Goal: Task Accomplishment & Management: Complete application form

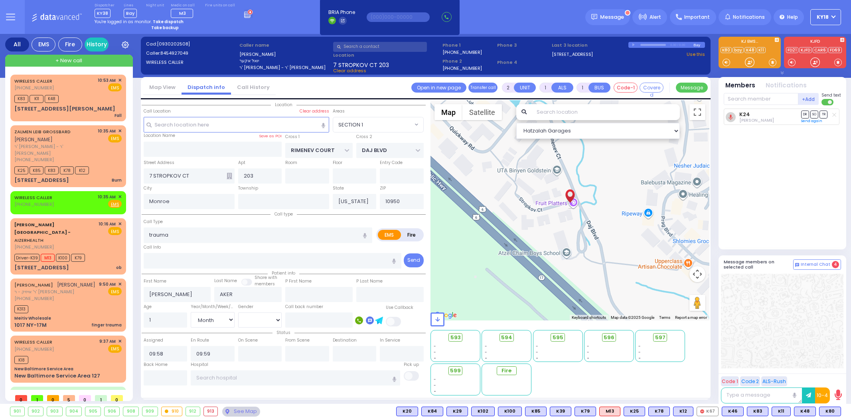
select select "SECTION 1"
select select "Month"
select select "[DEMOGRAPHIC_DATA]"
click at [169, 21] on strong "Take dispatch" at bounding box center [168, 22] width 31 height 6
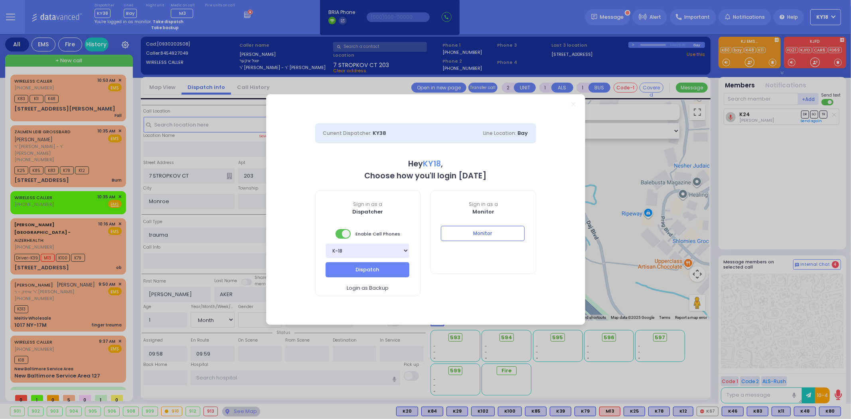
select select "4"
click at [362, 264] on button "Dispatch" at bounding box center [368, 269] width 84 height 15
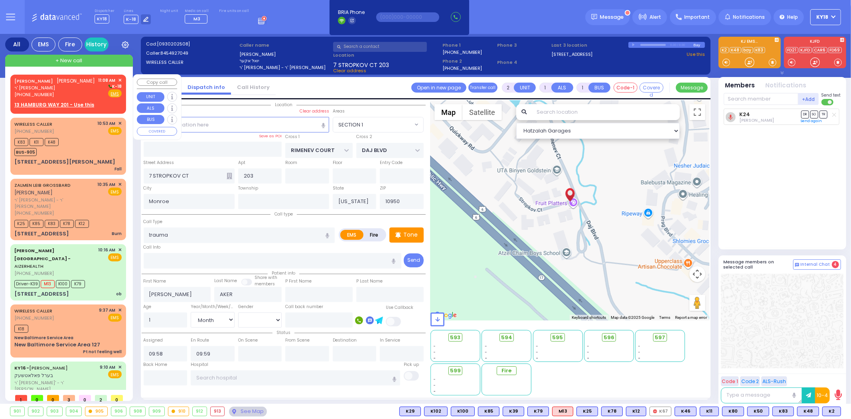
click at [80, 92] on div "[PHONE_NUMBER]" at bounding box center [54, 94] width 81 height 7
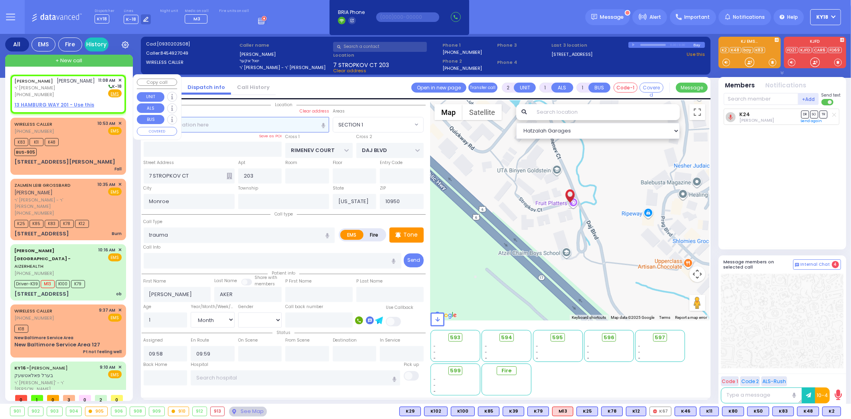
select select
radio input "true"
type input "SHMIEL"
type input "FEUERSTEIN"
select select
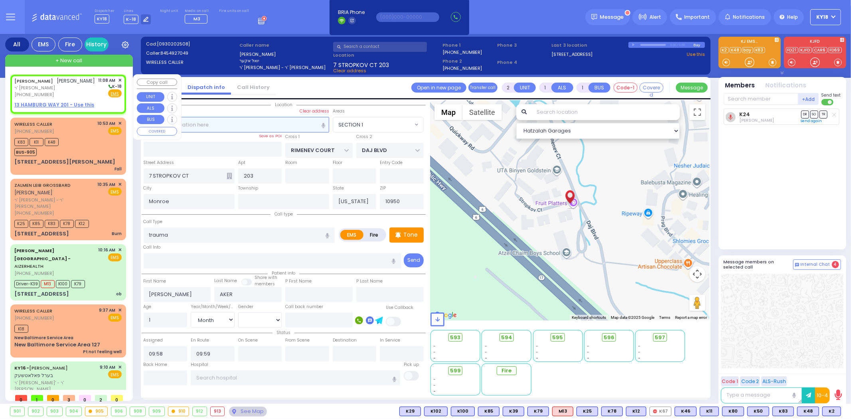
select select
type input "11:08"
select select "Hatzalah Garages"
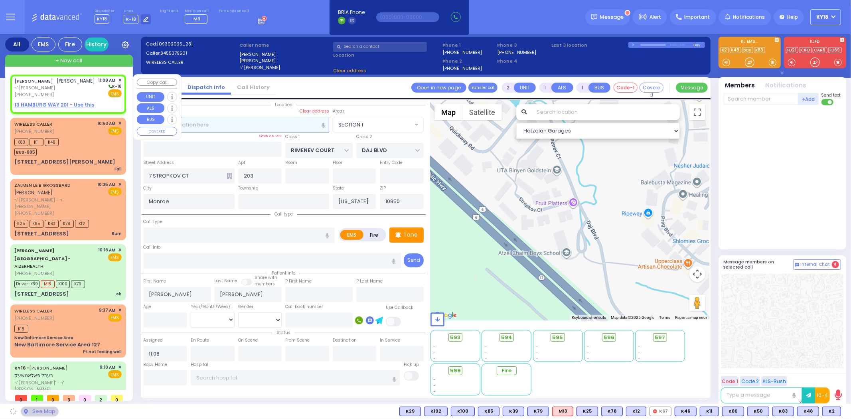
select select
radio input "true"
select select
select select "Hatzalah Garages"
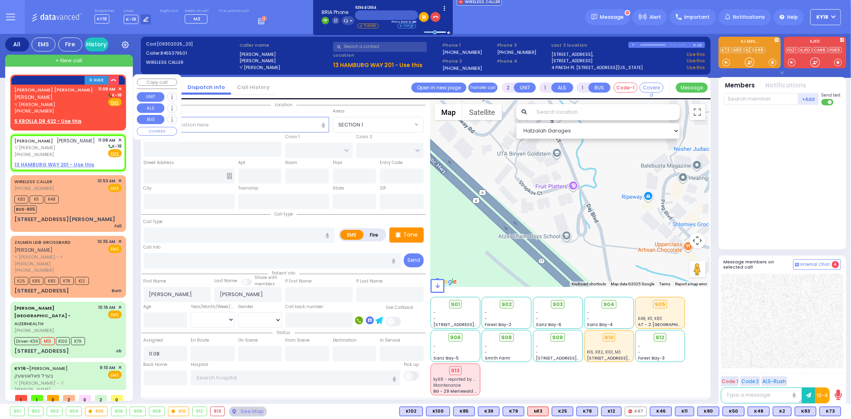
click at [84, 109] on div "[PHONE_NUMBER]" at bounding box center [54, 111] width 81 height 7
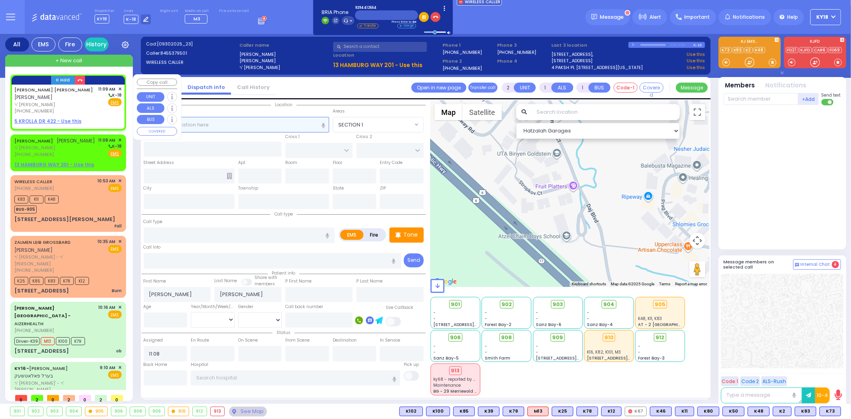
select select
radio input "true"
type input "MAYER NUSEN"
type input "MANDEL"
select select
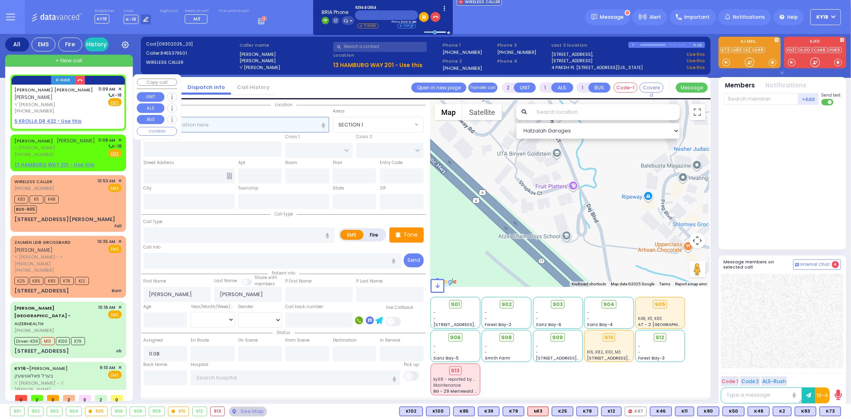
type input "11:09"
select select "Hatzalah Garages"
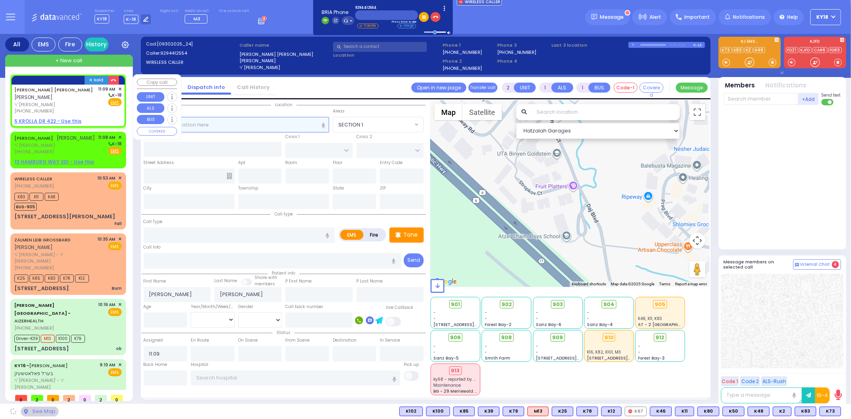
select select
radio input "true"
select select
select select "Hatzalah Garages"
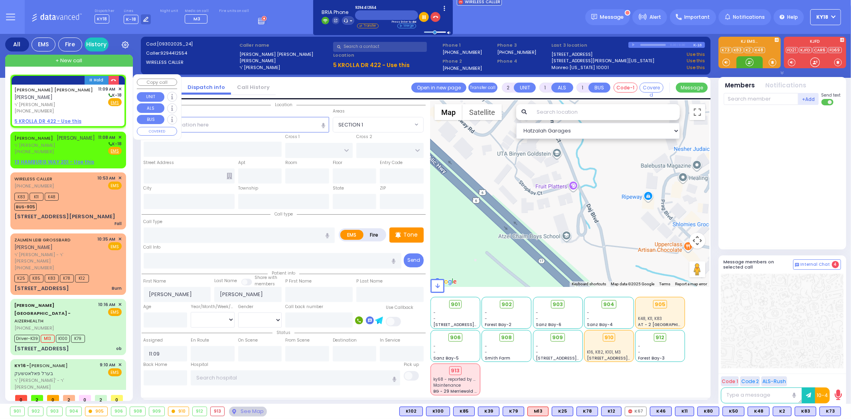
click at [73, 109] on div "[PHONE_NUMBER]" at bounding box center [54, 111] width 81 height 7
select select
radio input "true"
select select
select select "Hatzalah Garages"
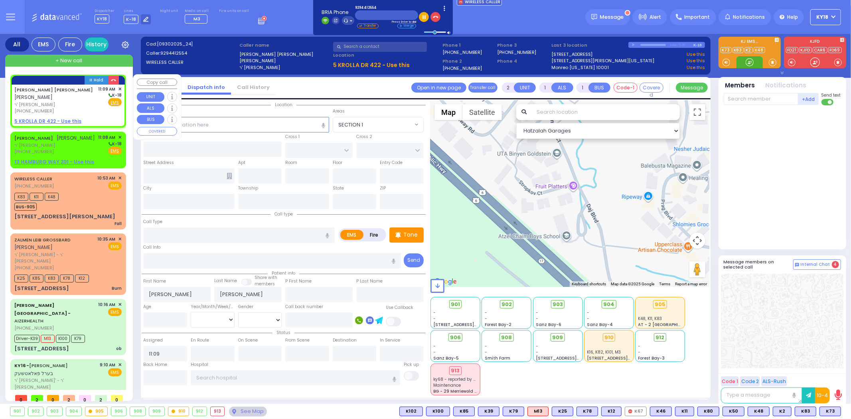
select select
radio input "true"
select select
select select "Hatzalah Garages"
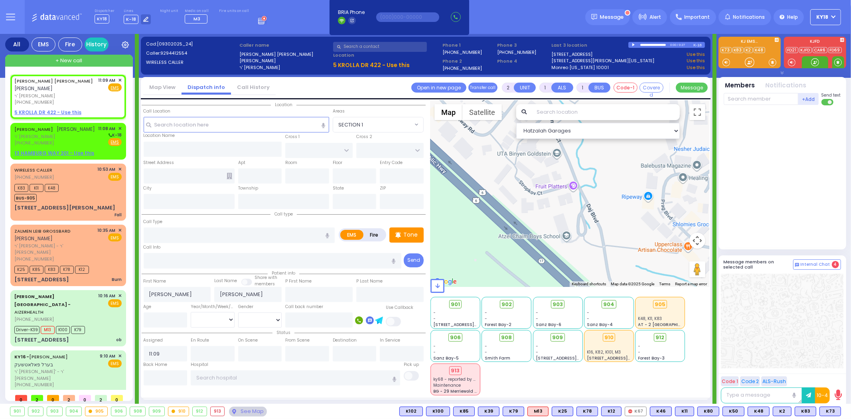
click at [835, 61] on span at bounding box center [838, 62] width 8 height 8
click at [836, 61] on span at bounding box center [838, 62] width 8 height 8
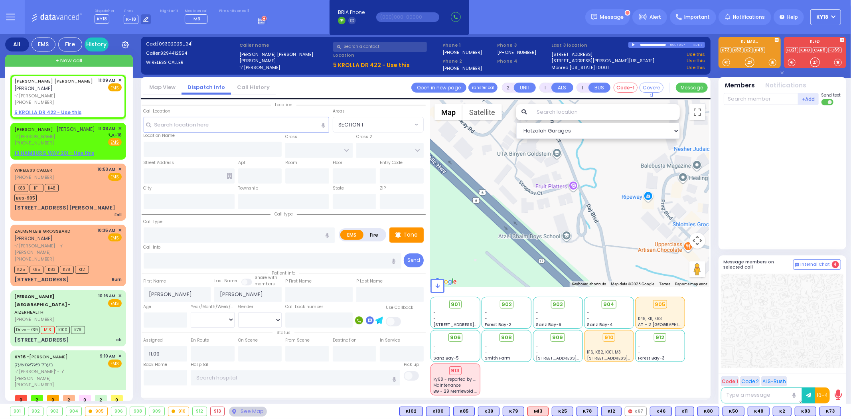
click at [794, 221] on div at bounding box center [783, 176] width 119 height 134
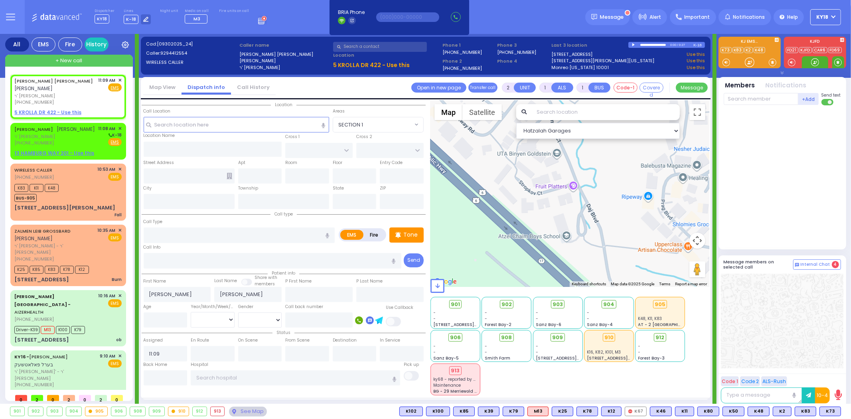
click at [837, 62] on span at bounding box center [838, 62] width 8 height 8
click at [835, 61] on span at bounding box center [838, 62] width 8 height 8
click at [812, 63] on div at bounding box center [815, 62] width 8 height 8
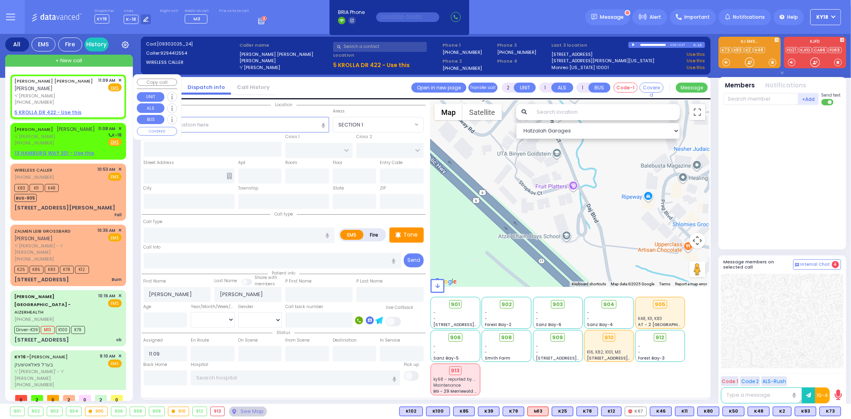
click at [77, 95] on span "ר' [PERSON_NAME]" at bounding box center [54, 96] width 81 height 7
select select
radio input "true"
select select
select select "Hatzalah Garages"
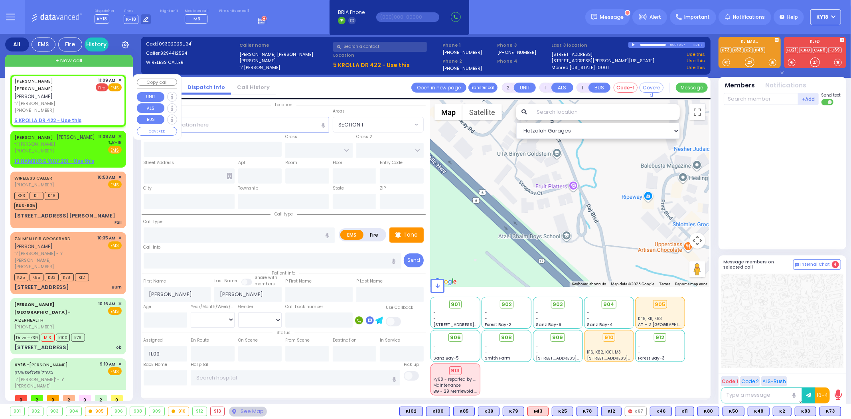
click at [102, 86] on span "Fire" at bounding box center [102, 87] width 12 height 8
select select
radio input "false"
radio input "true"
select select
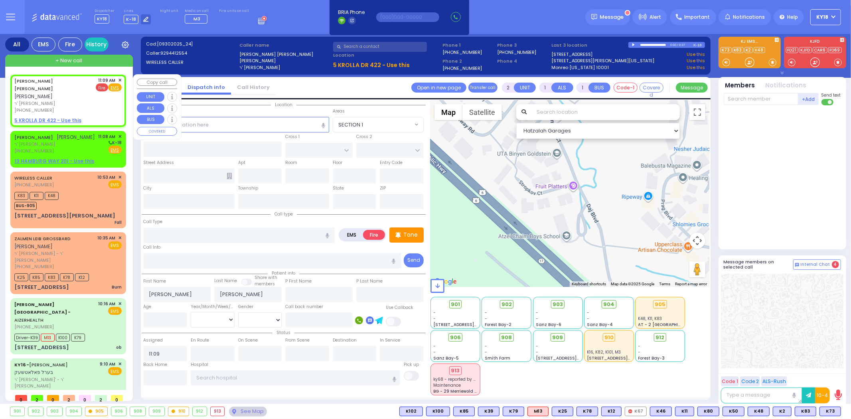
select select "Hatzalah Garages"
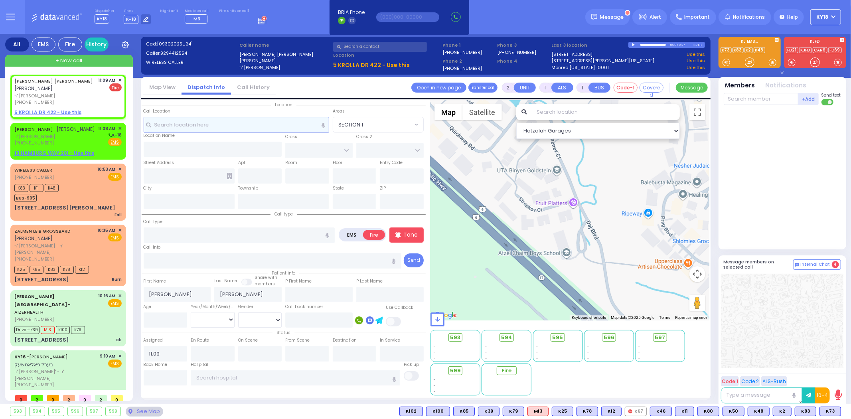
click at [219, 125] on input "text" at bounding box center [237, 124] width 186 height 15
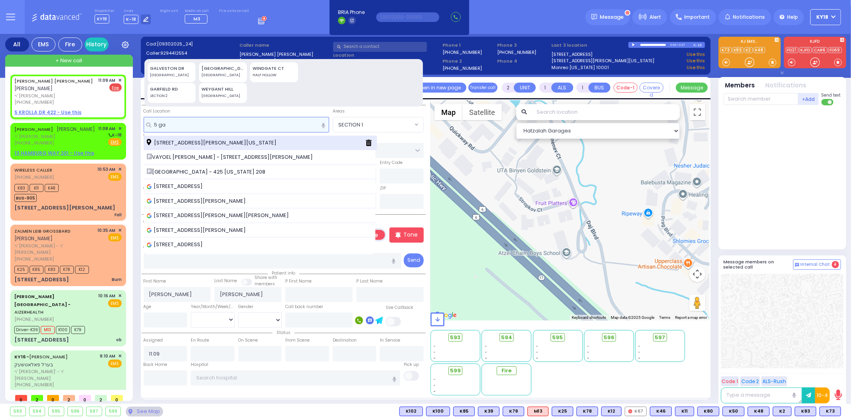
type input "5 ga"
click at [216, 142] on span "[STREET_ADDRESS][PERSON_NAME][US_STATE]" at bounding box center [213, 143] width 132 height 8
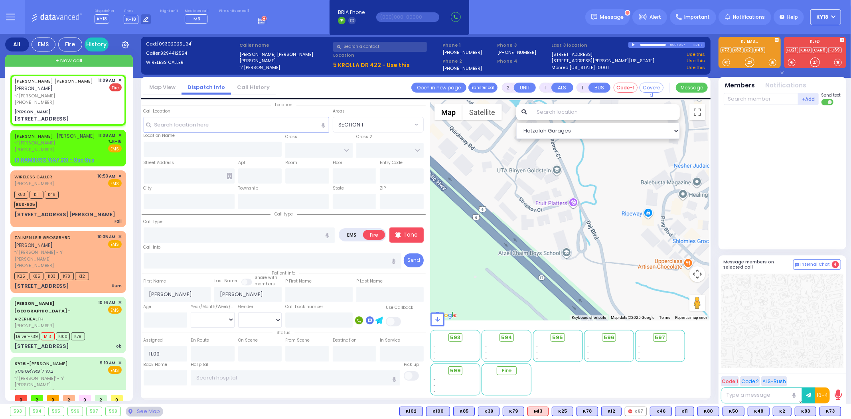
select select
radio input "true"
select select
type input "[PERSON_NAME]"
type input "MORDCHE SHER BLVD"
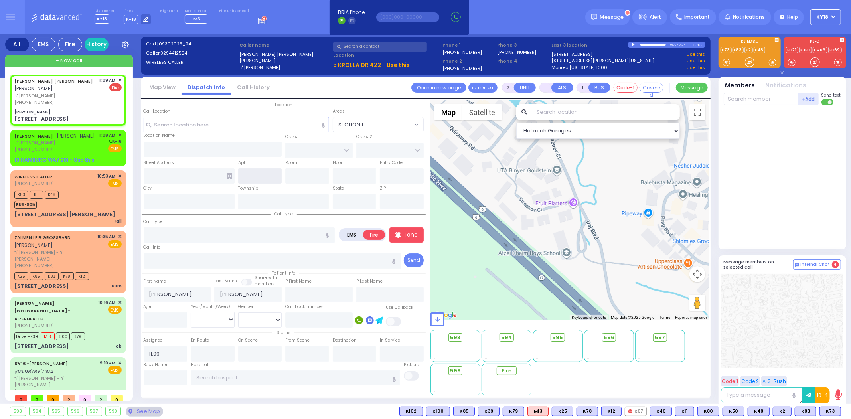
type input "VAN BUREN DR"
type input "[STREET_ADDRESS]"
type input "Kiryas Joel"
type input "[US_STATE]"
type input "10950"
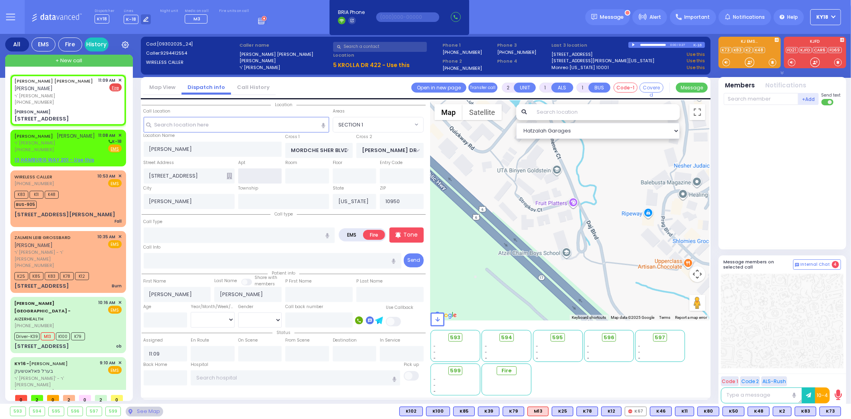
select select "Hatzalah Garages"
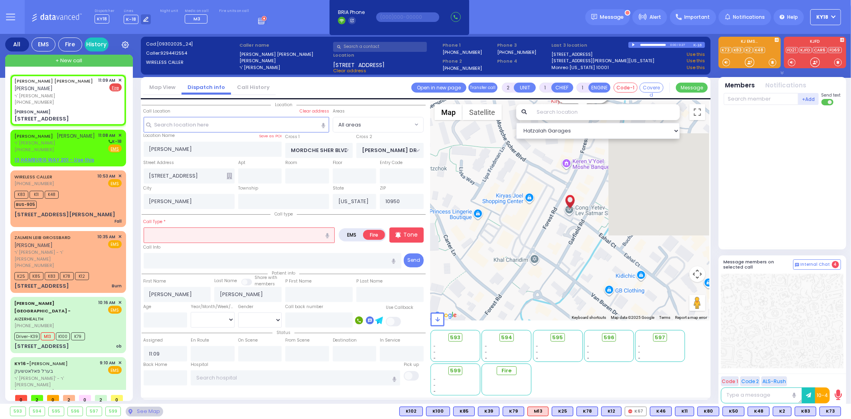
click at [204, 231] on input "text" at bounding box center [239, 234] width 191 height 15
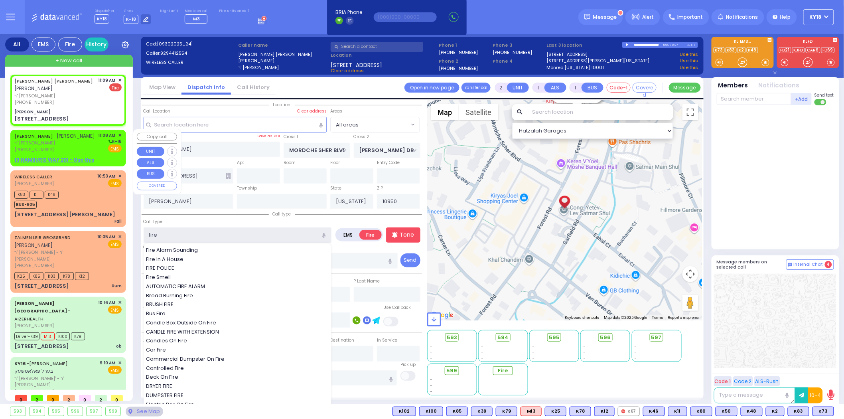
type input "fire"
click at [96, 112] on div "[PERSON_NAME]" at bounding box center [67, 112] width 107 height 6
select select
radio input "true"
select select
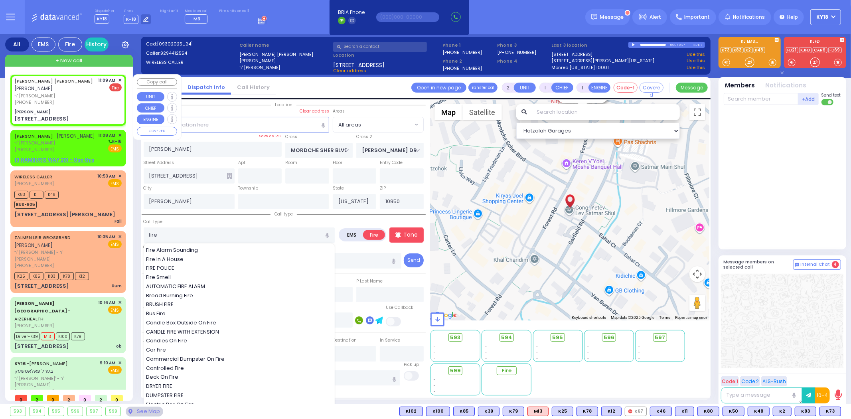
select select "Hatzalah Garages"
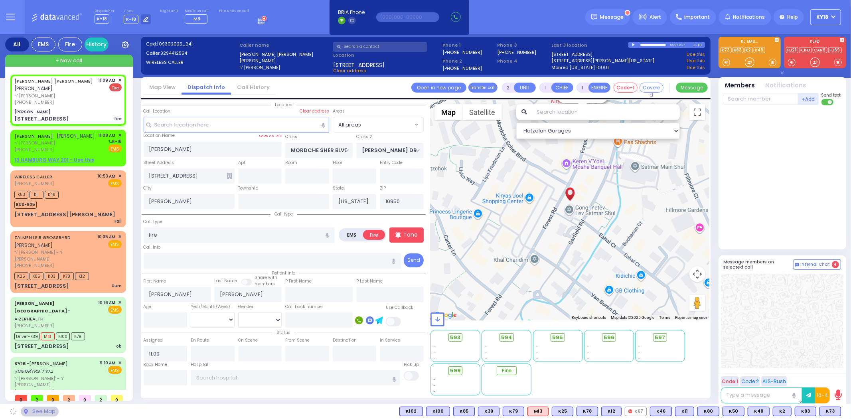
select select
radio input "true"
select select
select select "Hatzalah Garages"
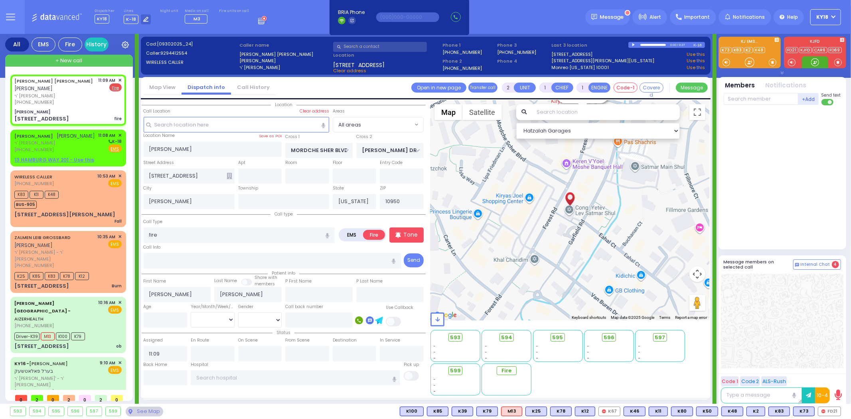
drag, startPoint x: 809, startPoint y: 64, endPoint x: 817, endPoint y: 214, distance: 150.2
click at [810, 64] on div at bounding box center [815, 62] width 26 height 12
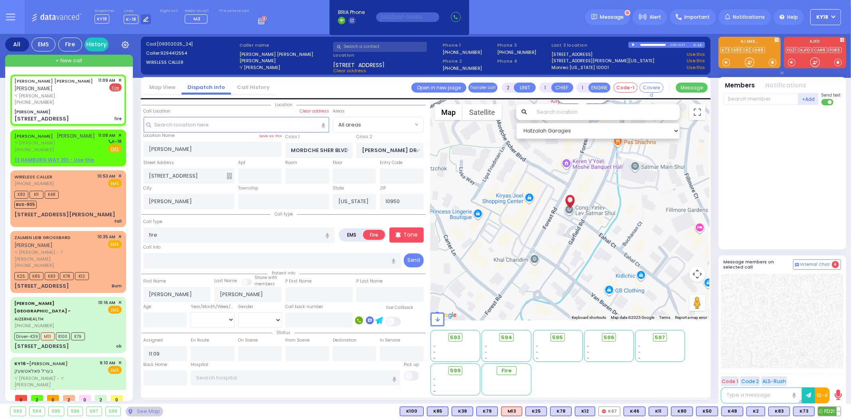
click at [831, 409] on span "FD21" at bounding box center [829, 411] width 22 height 9
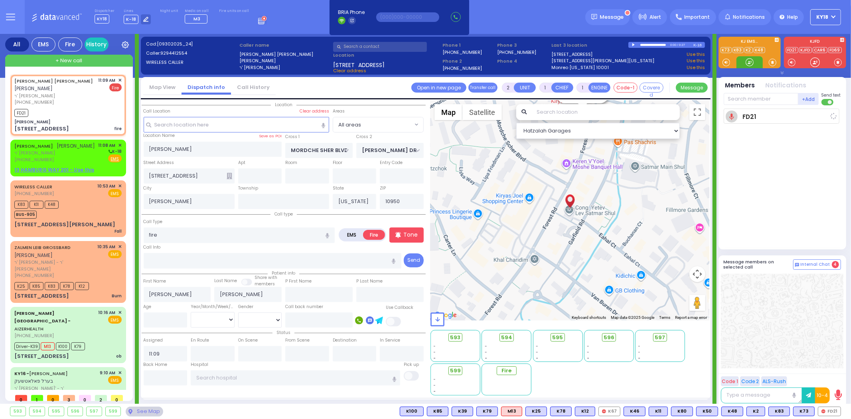
select select
radio input "true"
select select
type input "11:10"
select select "Hatzalah Garages"
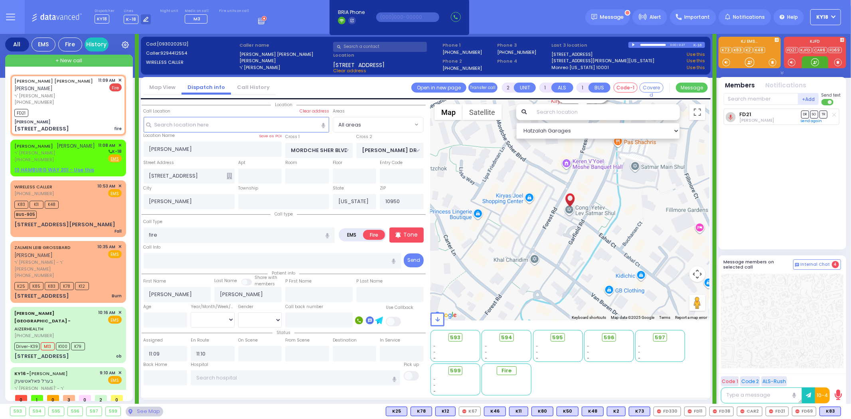
click at [812, 65] on div at bounding box center [815, 62] width 8 height 8
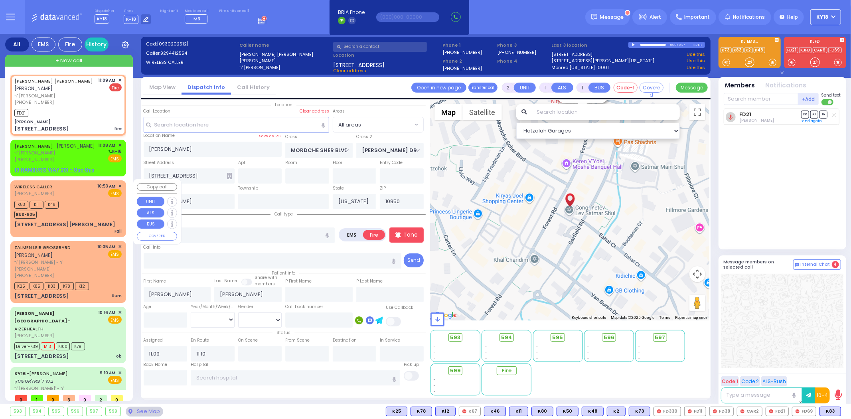
click at [88, 200] on div "K83 K11 K48 BUS-905" at bounding box center [67, 209] width 107 height 20
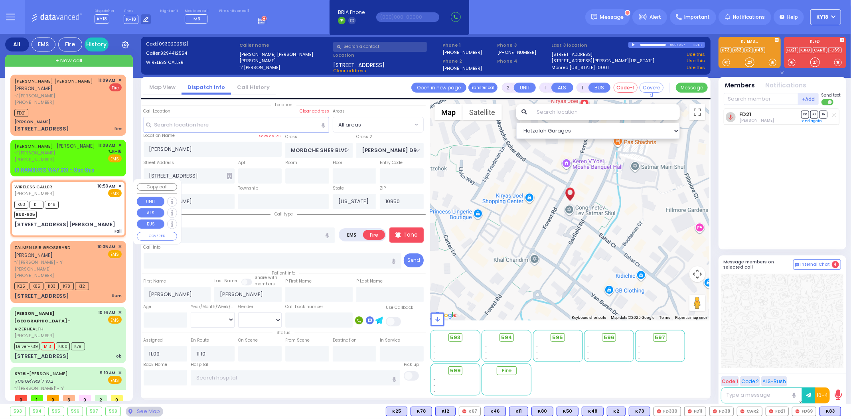
type input "1"
type input "0"
select select
type input "Fall"
radio input "true"
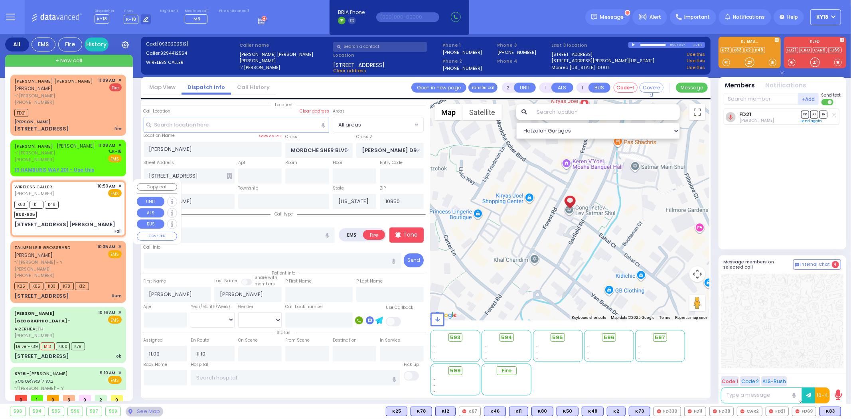
type input "8"
select select "Week"
select select "[DEMOGRAPHIC_DATA]"
type input "10:53"
type input "10:55"
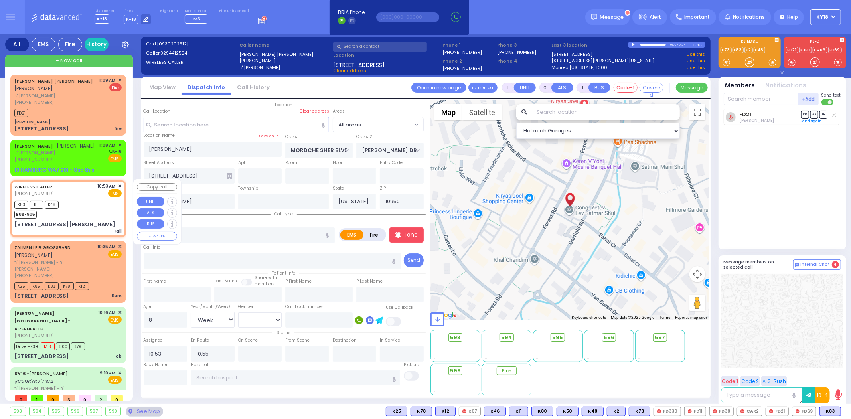
type input "VANDERBILT DR"
type input "[STREET_ADDRESS][PERSON_NAME]"
type input "Woodbury"
type input "10930"
select select "Hatzalah Garages"
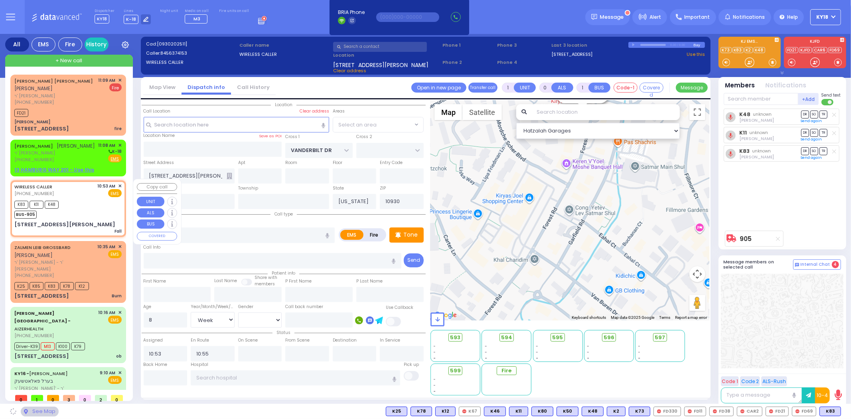
select select "[GEOGRAPHIC_DATA]"
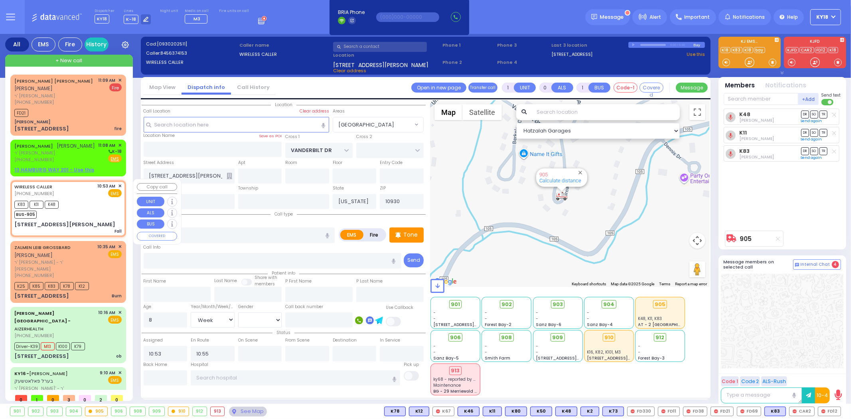
click at [81, 202] on div "K83 K11 K48 BUS-905" at bounding box center [67, 209] width 107 height 20
select select
radio input "true"
select select "Week"
select select "[DEMOGRAPHIC_DATA]"
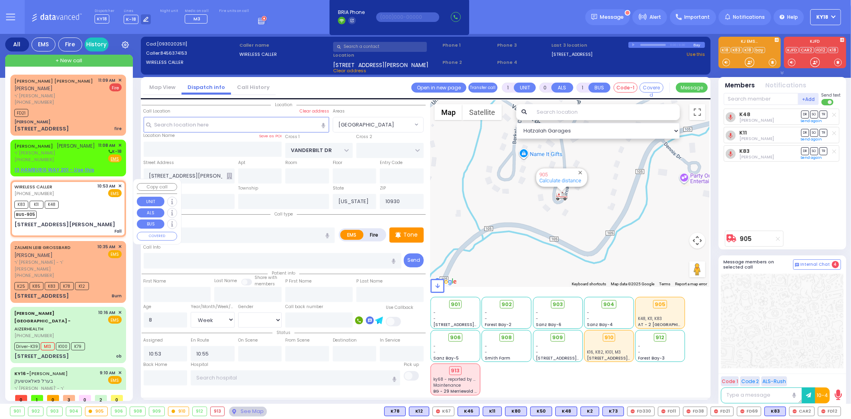
select select "Hatzalah Garages"
select select "[GEOGRAPHIC_DATA]"
click at [79, 107] on div "FD21" at bounding box center [67, 112] width 107 height 10
type input "2"
type input "1"
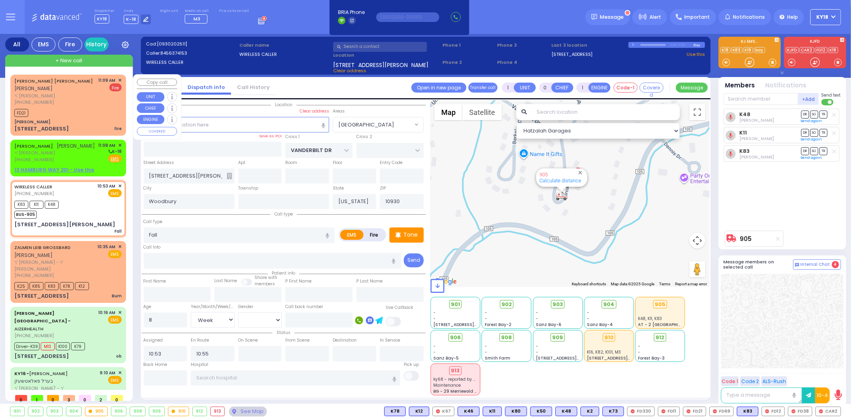
select select
type input "fire"
radio input "false"
radio input "true"
type input "MAYER NUSEN"
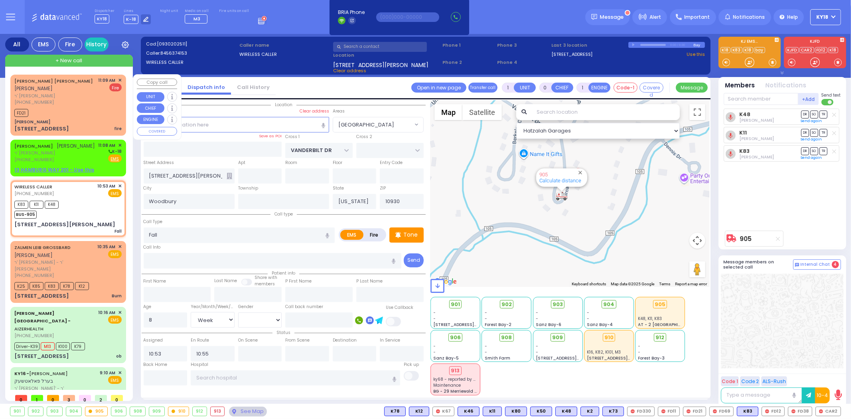
type input "MANDEL"
select select
type input "11:09"
type input "11:10"
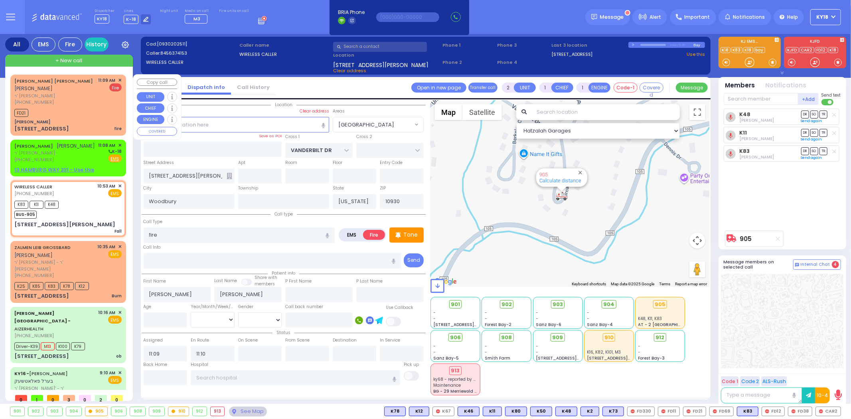
select select "Hatzalah Garages"
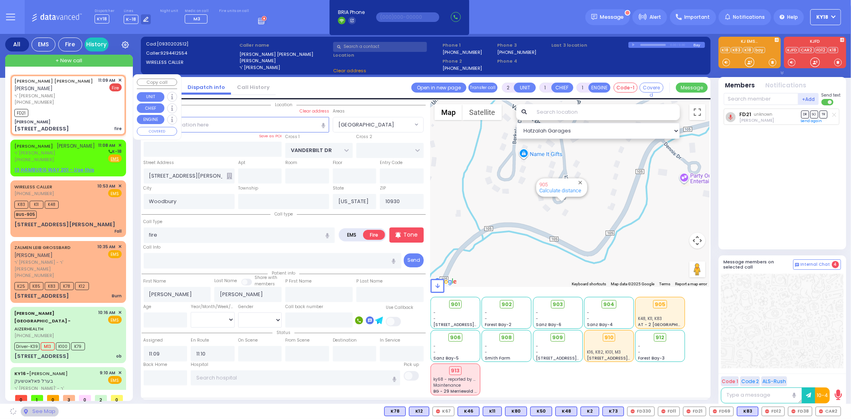
type input "[PERSON_NAME]"
type input "MORDCHE SHER BLVD"
type input "VAN BUREN DR"
type input "[STREET_ADDRESS]"
type input "Kiryas Joel"
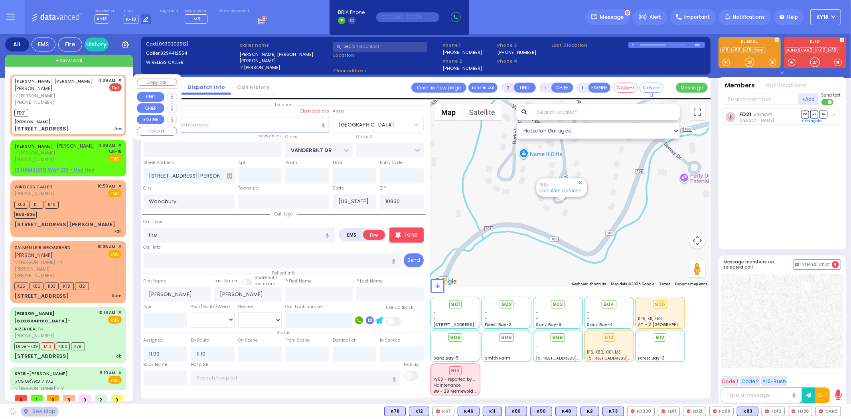
type input "10950"
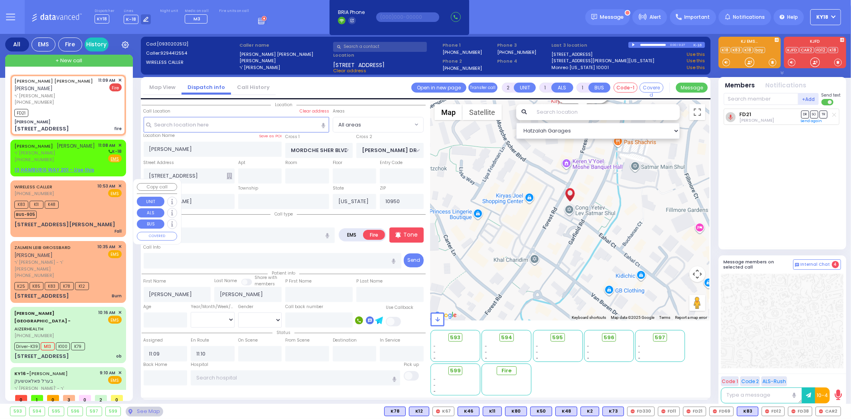
click at [89, 210] on div "K83 K11 K48 BUS-905" at bounding box center [67, 209] width 107 height 20
type input "1"
type input "0"
select select
type input "Fall"
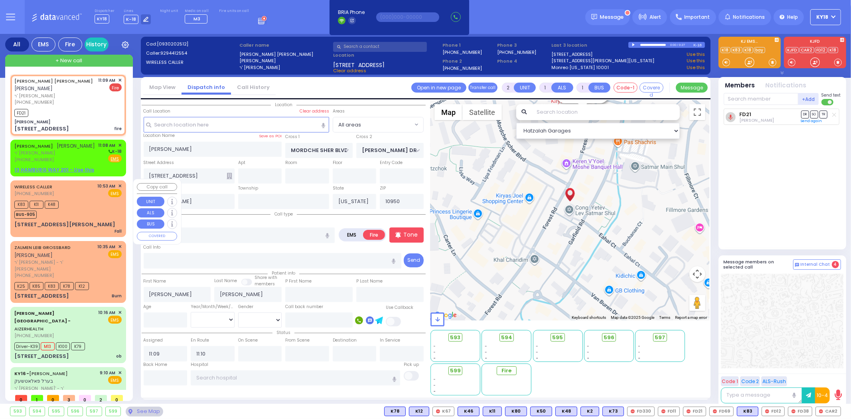
radio input "true"
type input "8"
select select "Week"
select select "[DEMOGRAPHIC_DATA]"
type input "10:53"
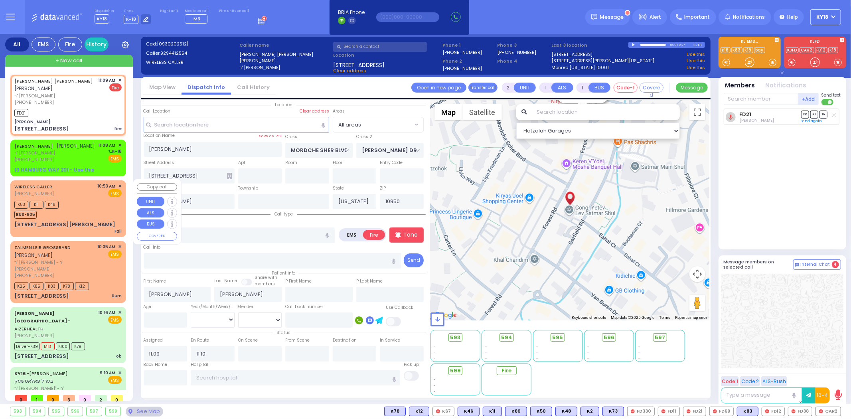
type input "10:55"
select select "Hatzalah Garages"
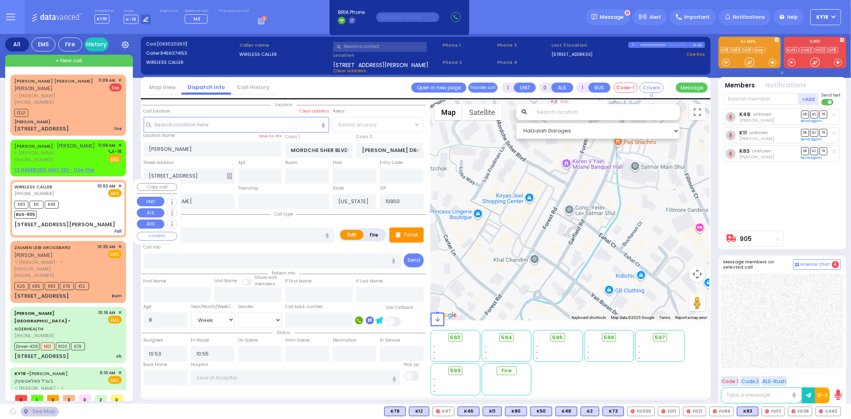
type input "VANDERBILT DR"
type input "[STREET_ADDRESS][PERSON_NAME]"
type input "Woodbury"
type input "10930"
select select "[GEOGRAPHIC_DATA]"
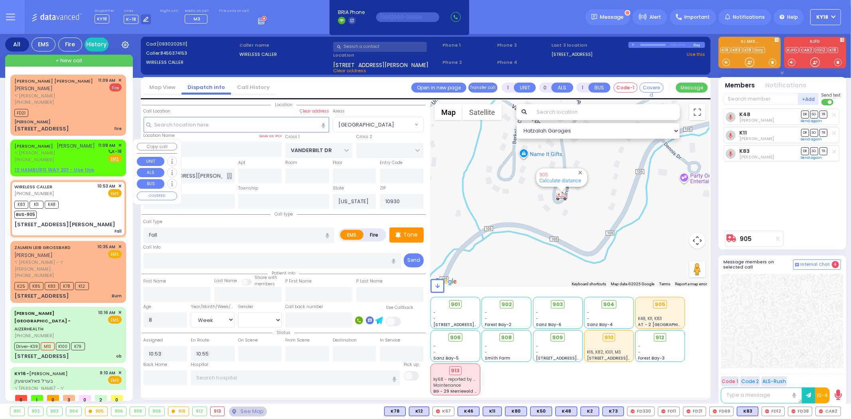
click at [78, 154] on span "ר' [PERSON_NAME]" at bounding box center [54, 153] width 81 height 7
type input "2"
type input "1"
select select
radio input "true"
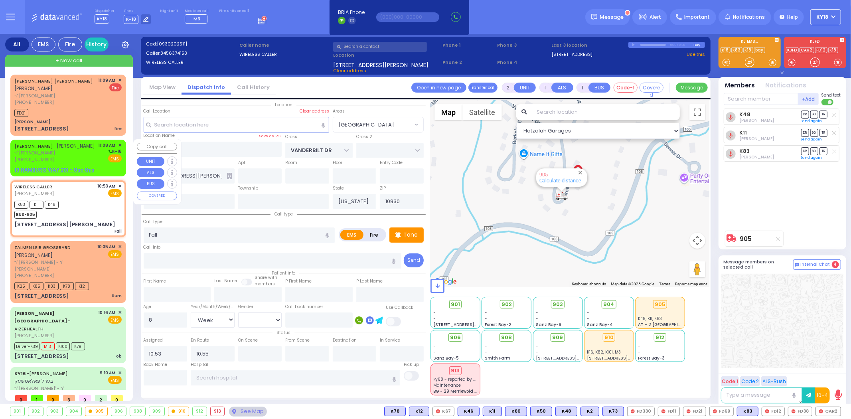
type input "SHMIEL"
type input "FEUERSTEIN"
select select
type input "11:08"
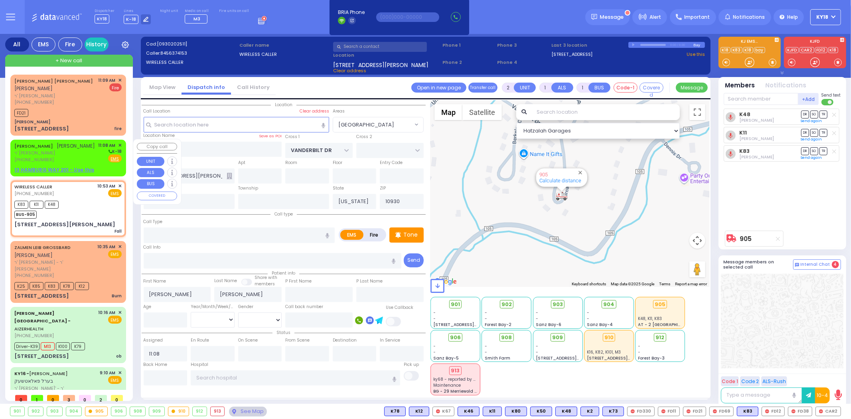
select select "Hatzalah Garages"
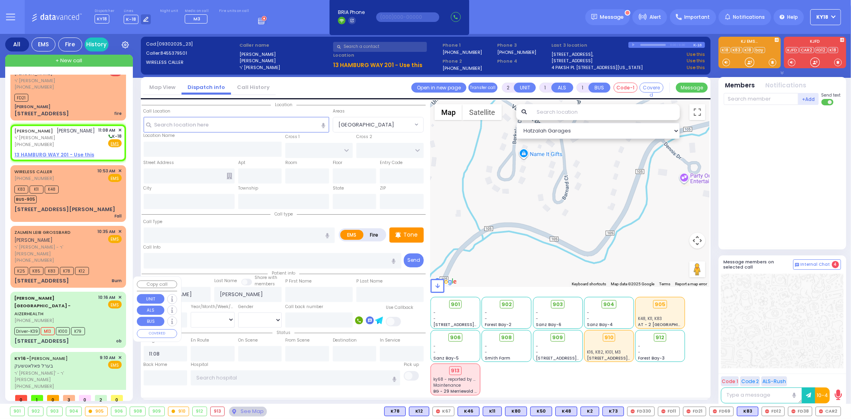
scroll to position [21, 0]
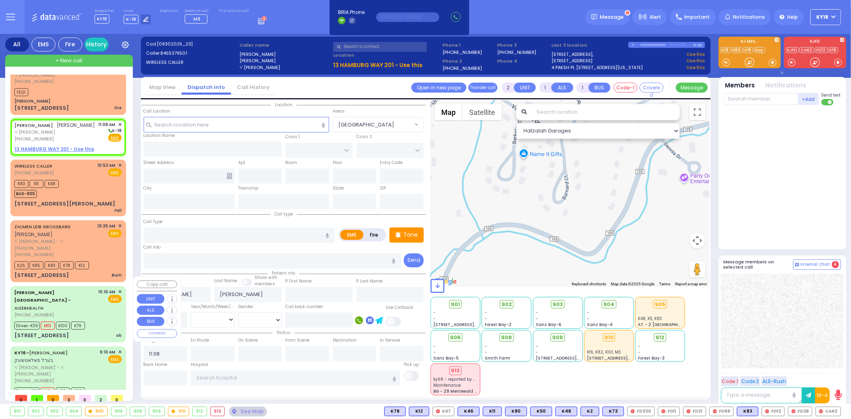
click at [97, 320] on div "Driver-K39 M13 K100 K79" at bounding box center [67, 325] width 107 height 10
type input "6"
select select
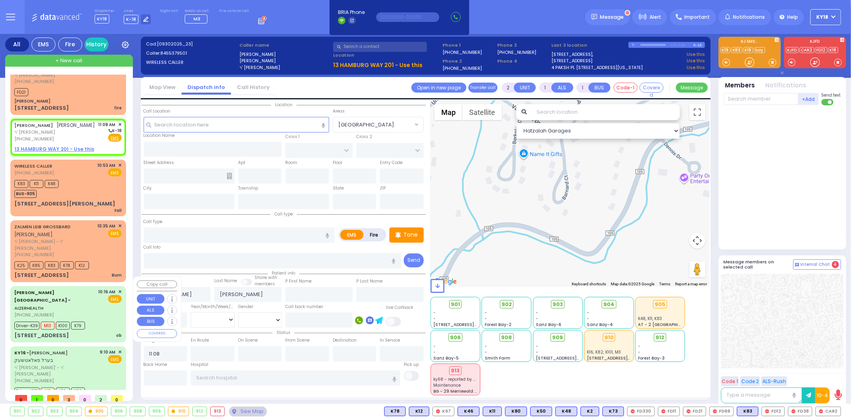
type input "ob"
radio input "true"
type input "twins"
type input "Rivky"
type input "Stern"
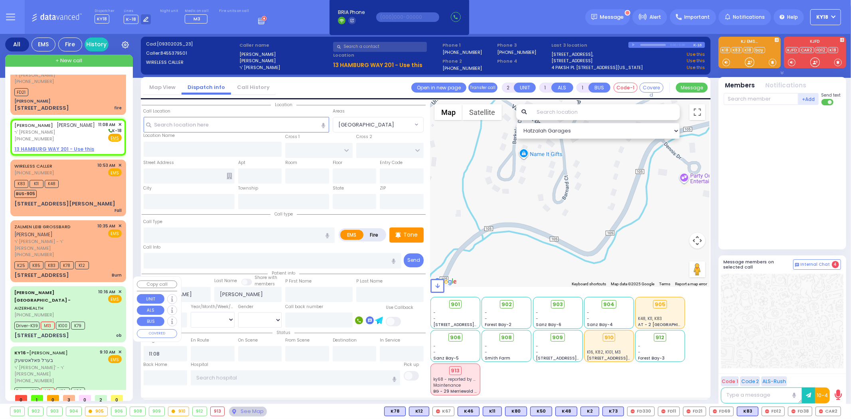
type input "28"
select select "Year"
select select "[DEMOGRAPHIC_DATA]"
type input "10:16"
type input "10:19"
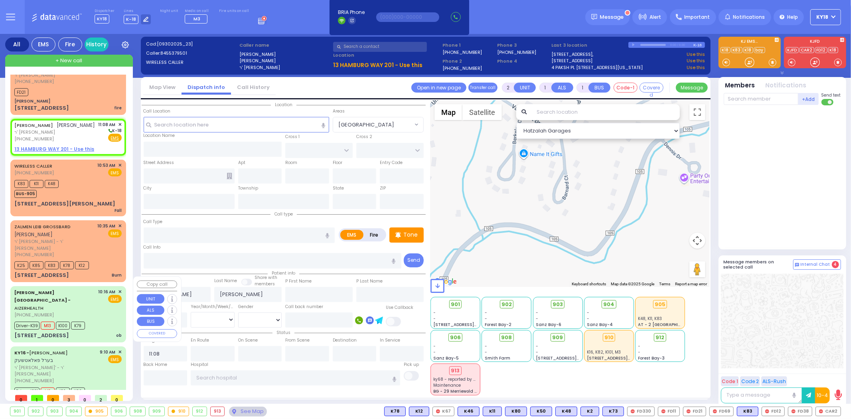
type input "10:25"
type input "10:40"
type input "11:11"
select select "Hatzalah Garages"
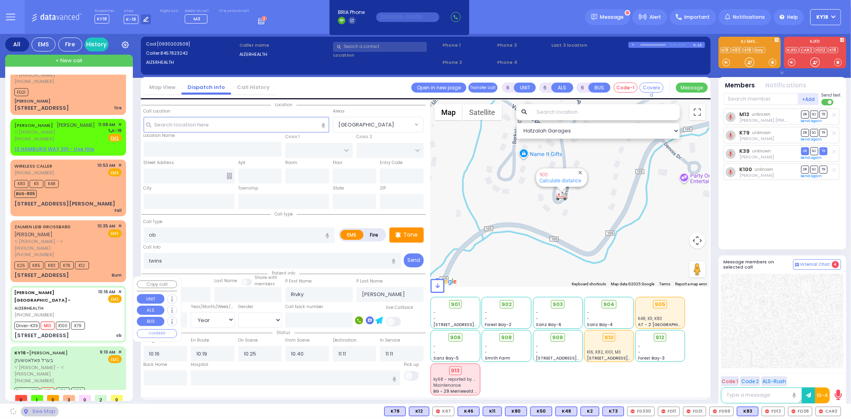
type input "[STREET_ADDRESS]"
type input "9"
type input "2"
type input "Arncliffe"
type input "New South Wales"
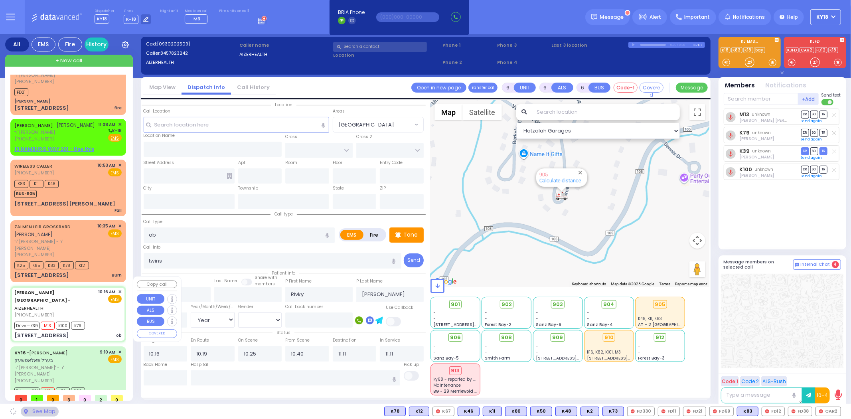
type input "2205"
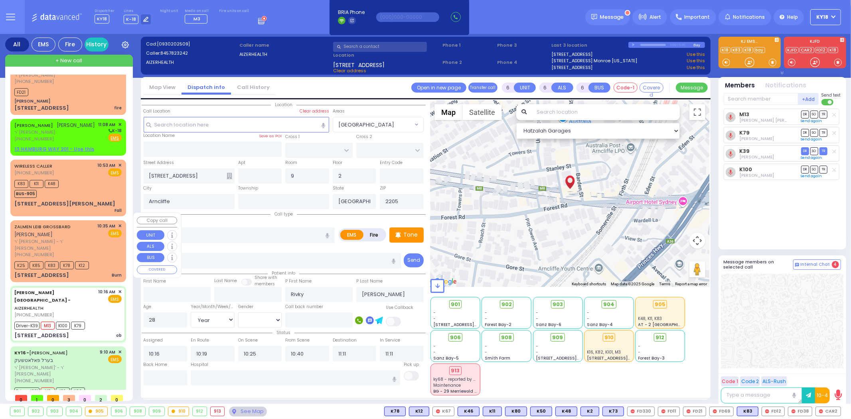
click at [85, 259] on div "K25 K85 K83 K78 K12" at bounding box center [51, 264] width 75 height 10
select select
type input "Burn"
radio input "true"
type input "ZALMEN LEIB"
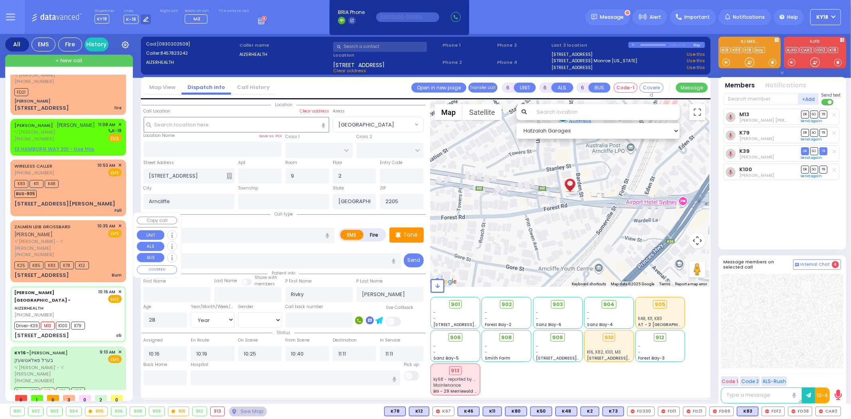
type input "GROSSBARD"
type input "Faigy"
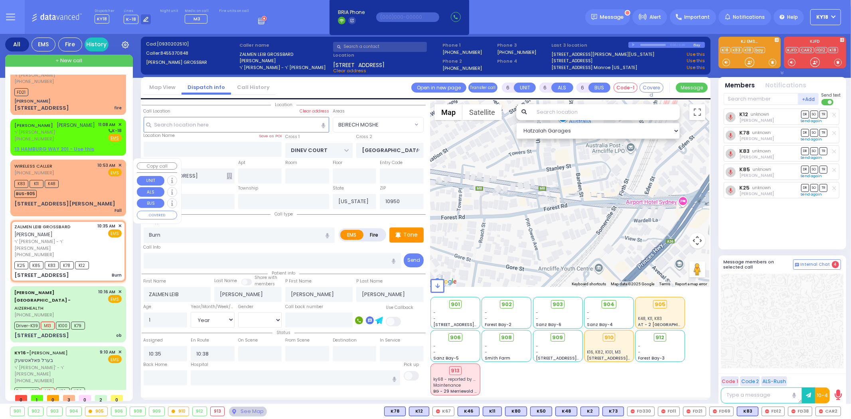
click at [84, 197] on div "WIRELESS CALLER (845) 637-4153 10:53 AM ✕ EMS K83" at bounding box center [68, 188] width 112 height 54
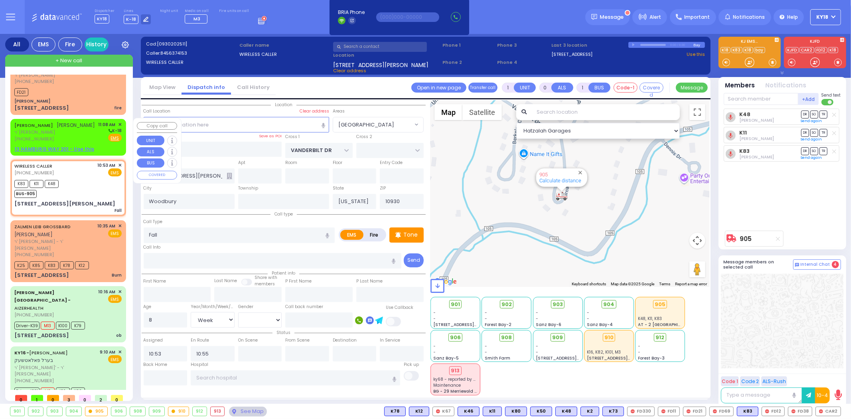
click at [55, 130] on span "ר' [PERSON_NAME]" at bounding box center [54, 132] width 81 height 7
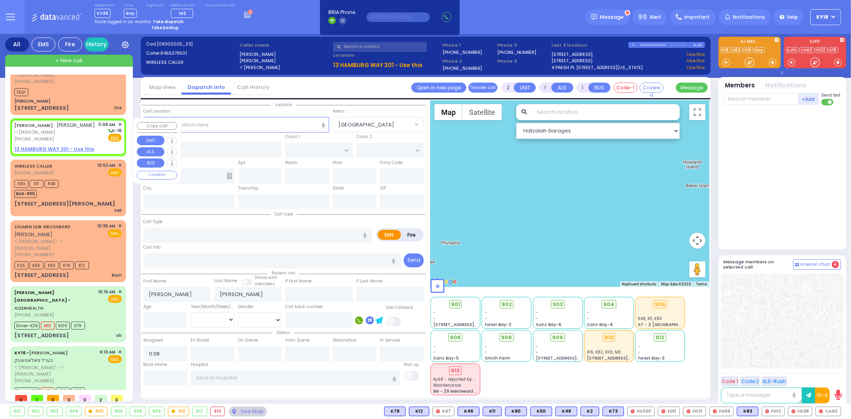
click at [118, 122] on span "✕" at bounding box center [120, 124] width 4 height 7
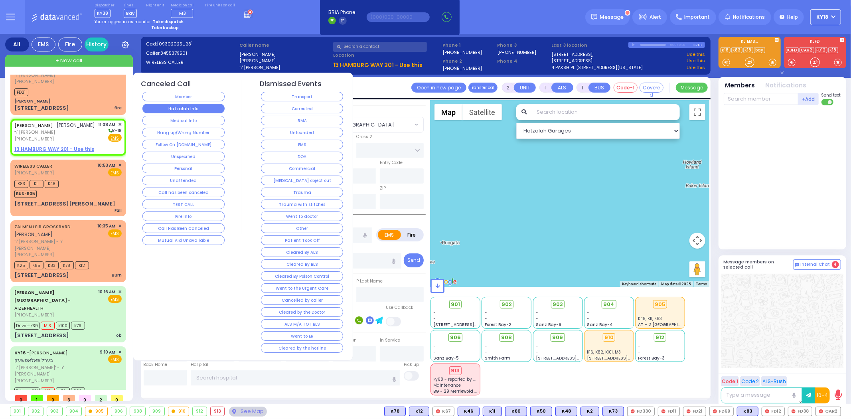
click at [186, 110] on button "Hatzalah Info" at bounding box center [183, 109] width 82 height 10
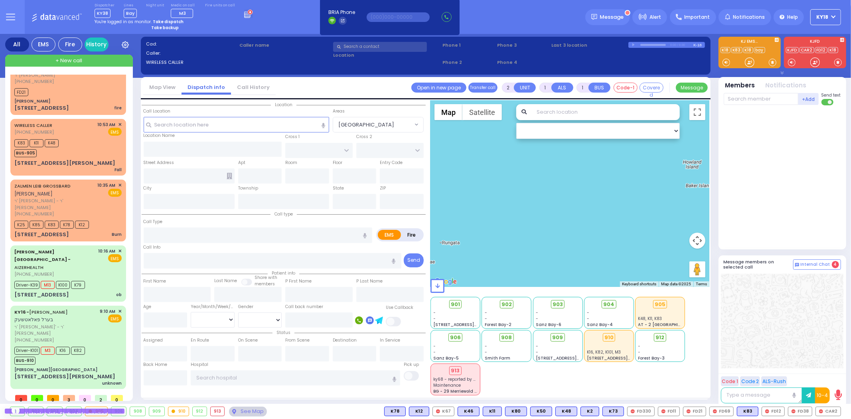
scroll to position [0, 0]
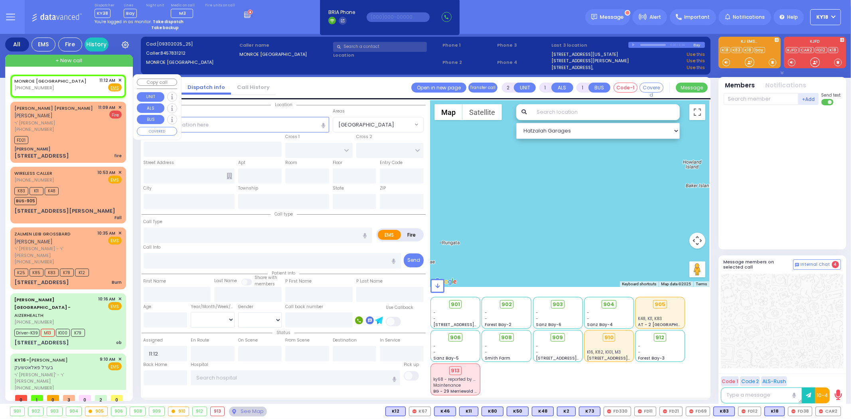
click at [118, 79] on span "✕" at bounding box center [120, 80] width 4 height 7
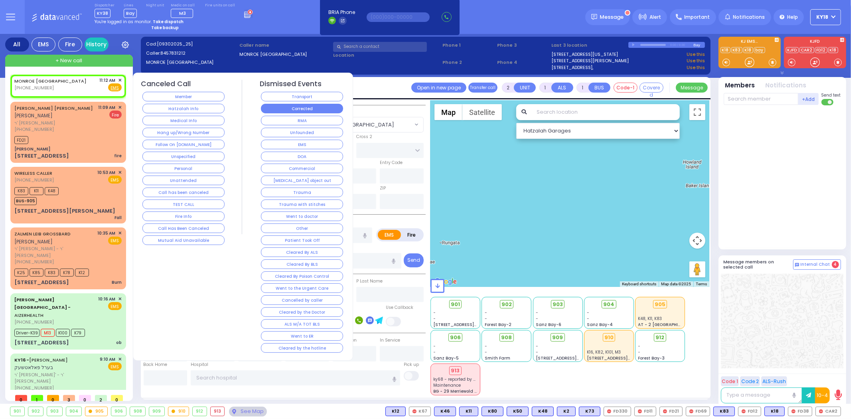
click at [284, 105] on button "Corrected" at bounding box center [302, 109] width 82 height 10
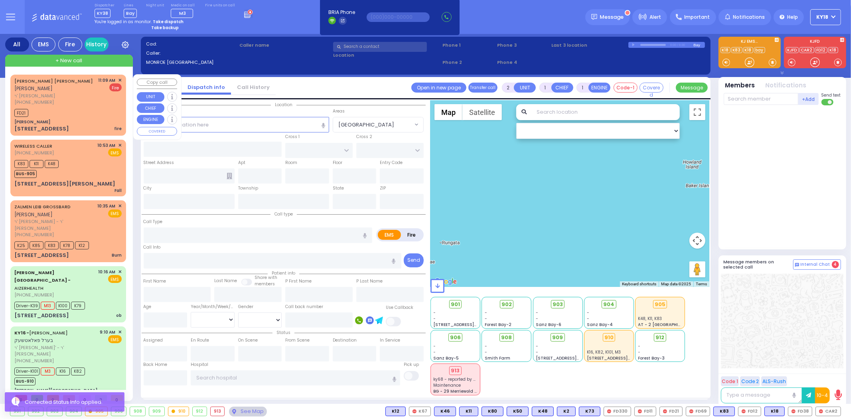
click at [85, 107] on div "FD21" at bounding box center [67, 112] width 107 height 10
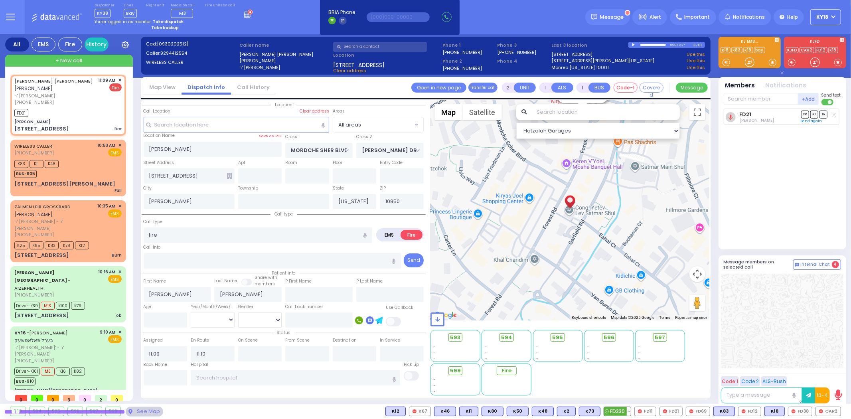
click at [622, 410] on span "FD330" at bounding box center [617, 411] width 27 height 9
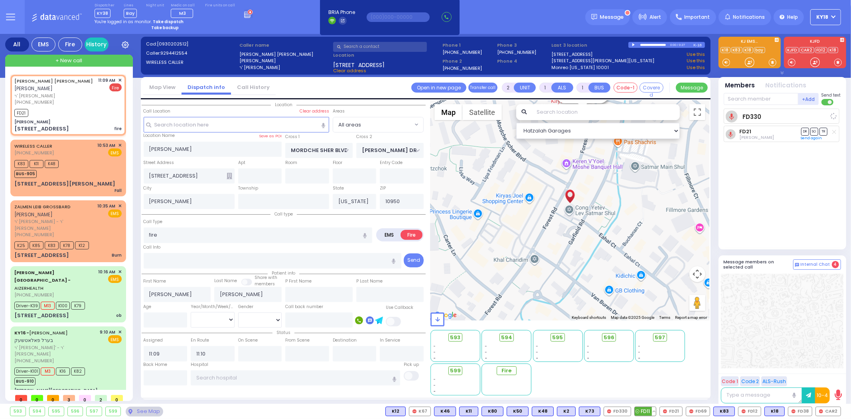
click at [645, 412] on span "FD11" at bounding box center [645, 411] width 21 height 9
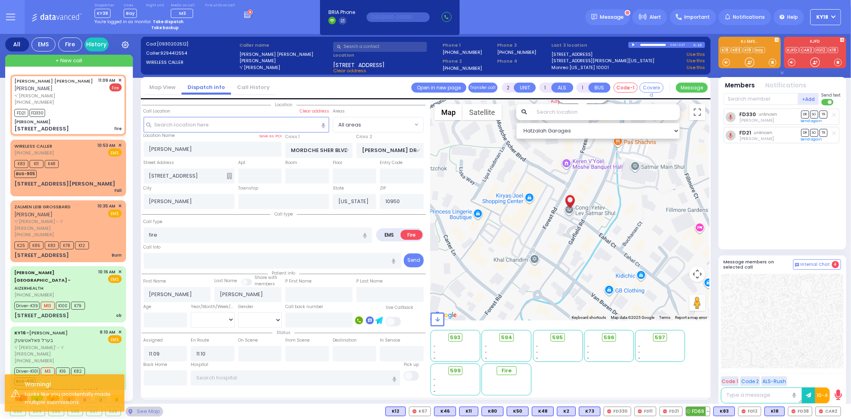
click at [694, 413] on span "FD69" at bounding box center [698, 411] width 24 height 9
click at [745, 412] on span "FD12" at bounding box center [749, 411] width 22 height 9
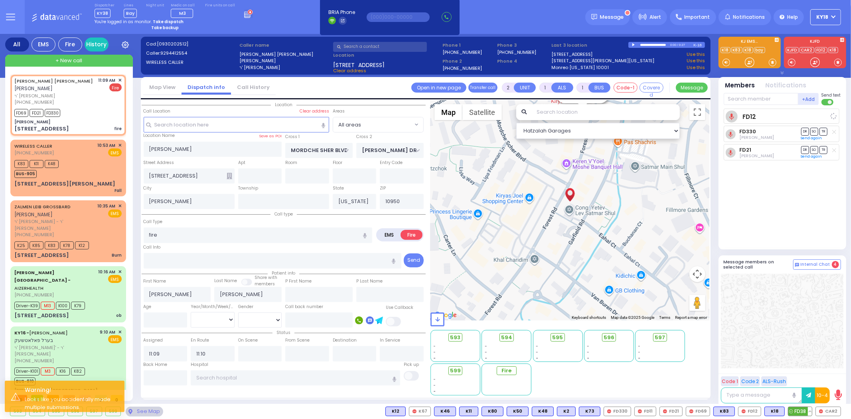
click at [799, 411] on span "FD38" at bounding box center [800, 411] width 24 height 9
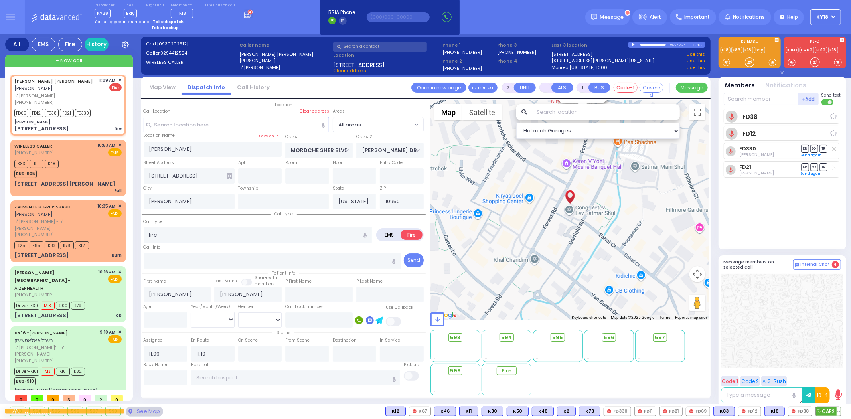
click at [825, 411] on span "CAR2" at bounding box center [828, 411] width 25 height 9
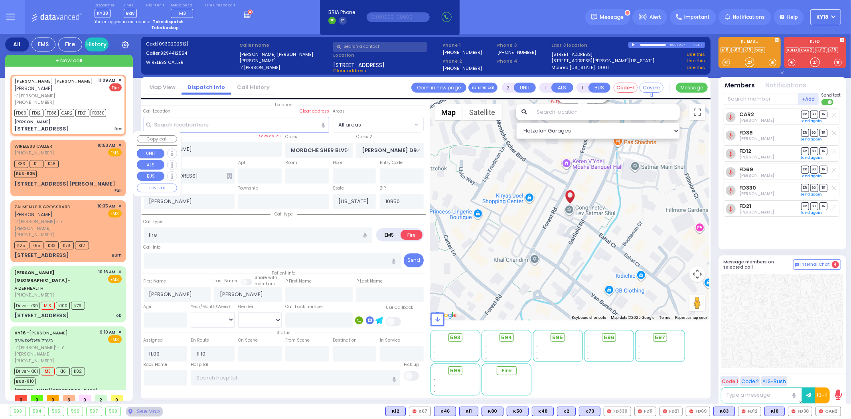
click at [88, 167] on div "K83 K11 K48 BUS-905" at bounding box center [67, 168] width 107 height 20
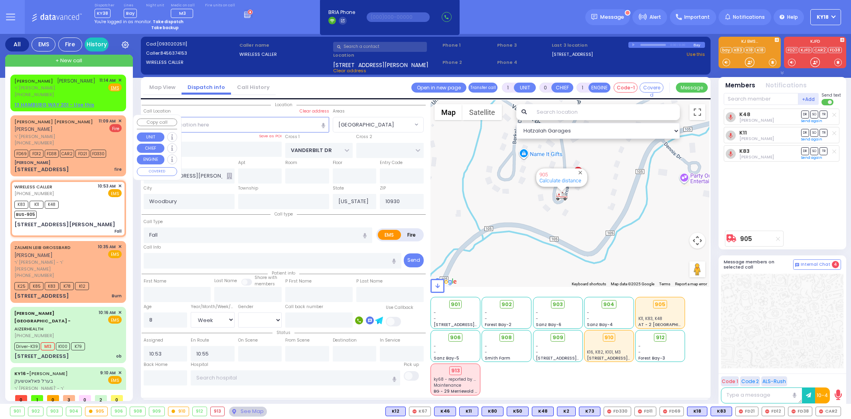
select select "[GEOGRAPHIC_DATA]"
select select "Week"
select select "[DEMOGRAPHIC_DATA]"
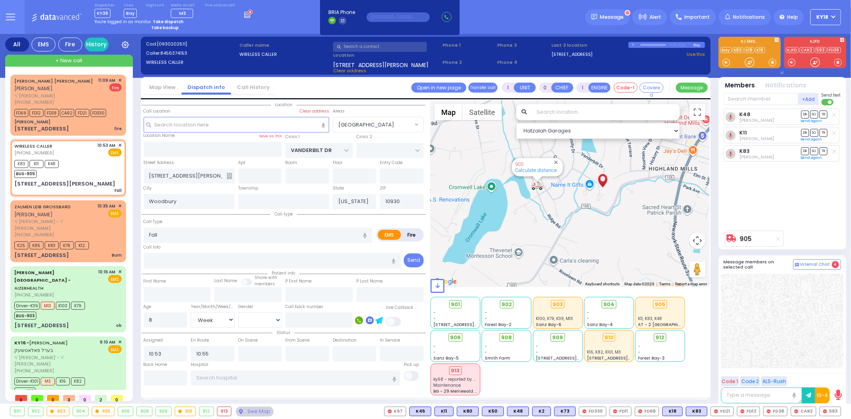
click at [244, 15] on icon at bounding box center [248, 13] width 9 height 9
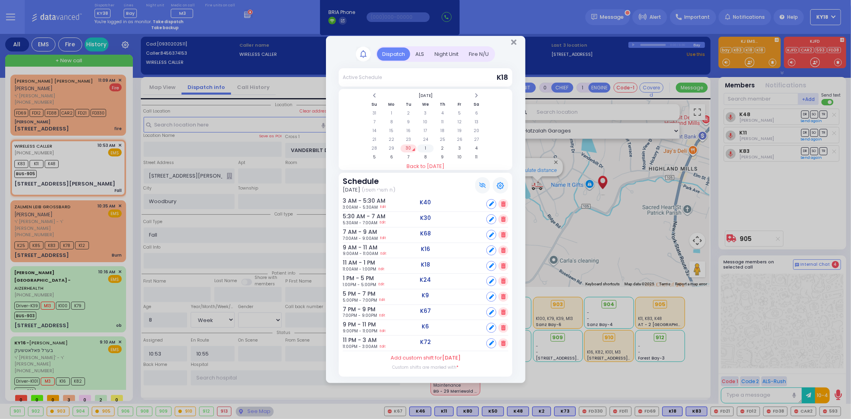
click at [420, 144] on td "1" at bounding box center [425, 148] width 16 height 8
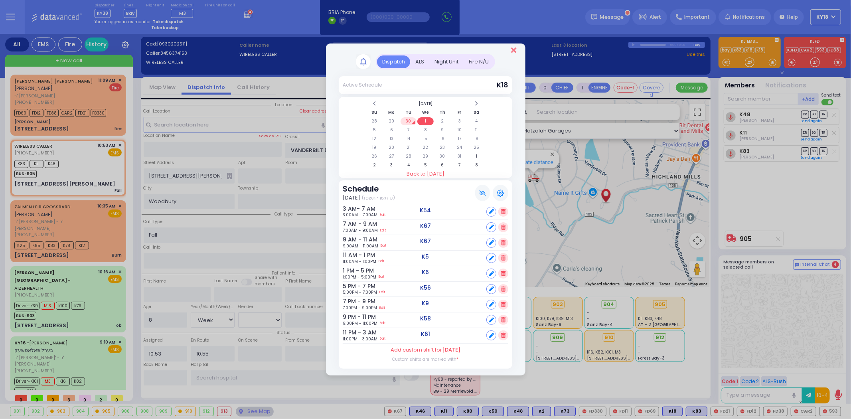
click at [513, 53] on icon "Close" at bounding box center [513, 50] width 5 height 8
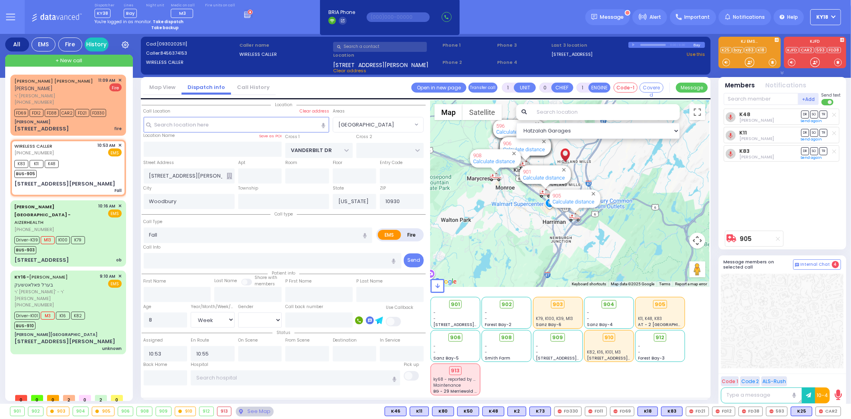
click at [165, 21] on strong "Take dispatch" at bounding box center [168, 22] width 31 height 6
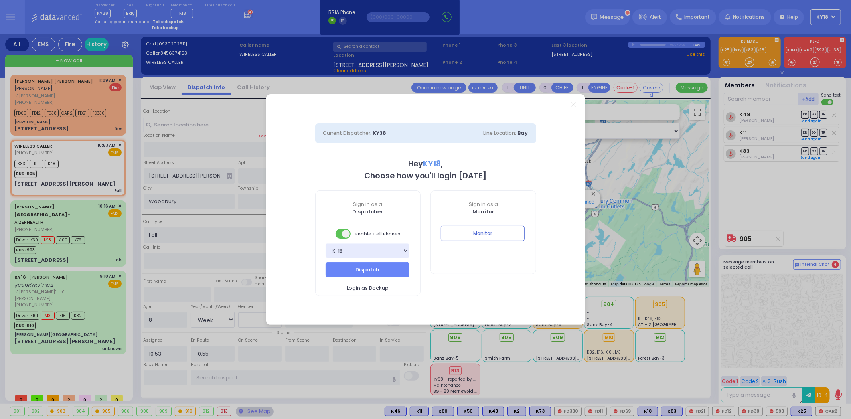
select select "4"
click at [352, 262] on button "Dispatch" at bounding box center [368, 269] width 84 height 15
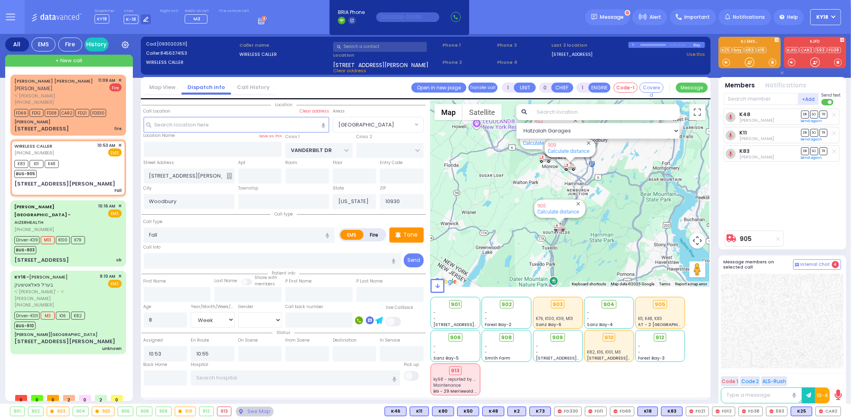
type input "6"
select select
radio input "true"
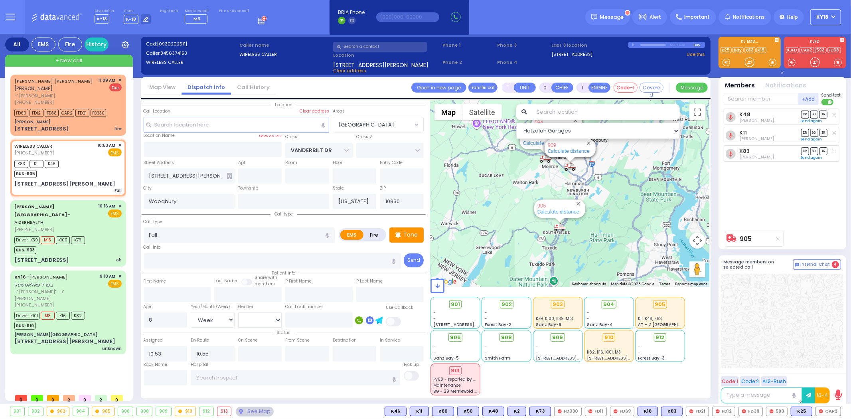
type input "Unknown"
select select "Year"
select select "[DEMOGRAPHIC_DATA]"
select select "Hatzalah Garages"
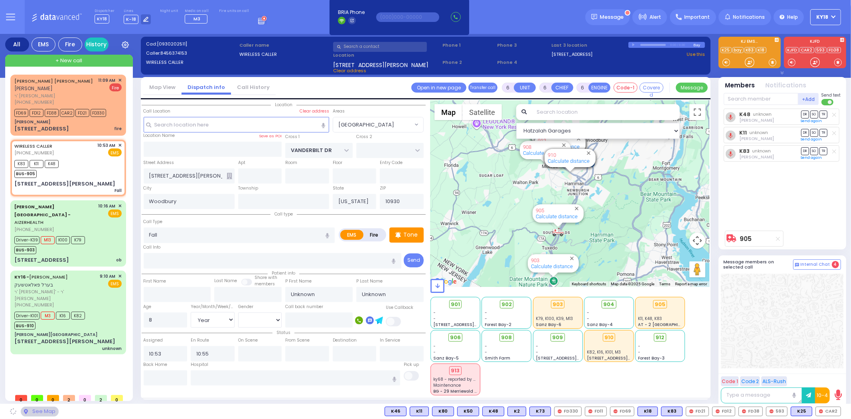
select select "[GEOGRAPHIC_DATA]"
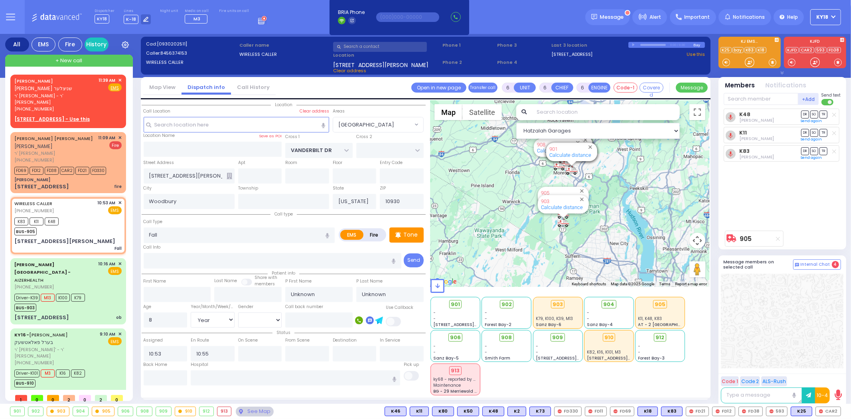
select select
radio input "true"
select select "Year"
select select "[DEMOGRAPHIC_DATA]"
type input "10:57"
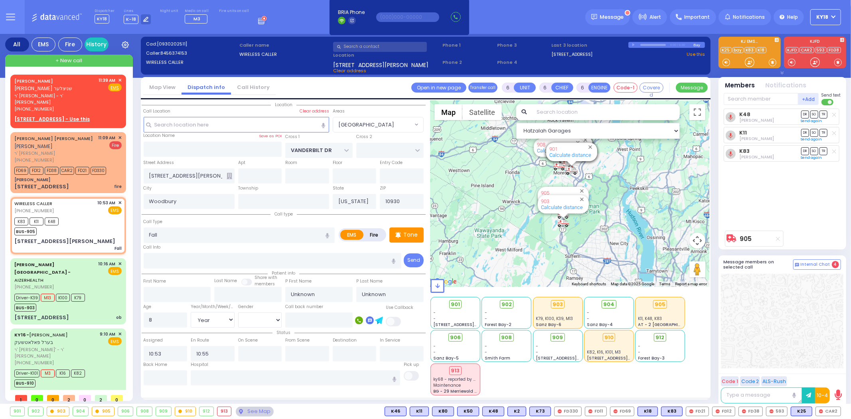
type input "11:25"
select select "Hatzalah Garages"
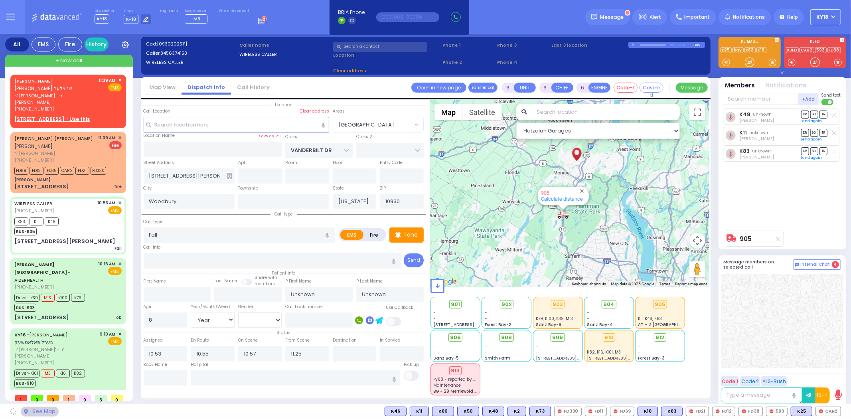
select select "[GEOGRAPHIC_DATA]"
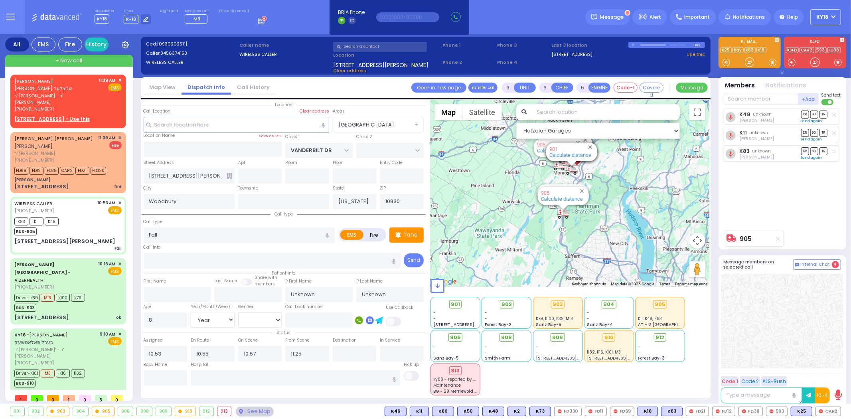
select select
radio input "true"
select select "Year"
select select "[DEMOGRAPHIC_DATA]"
select select "Hatzalah Garages"
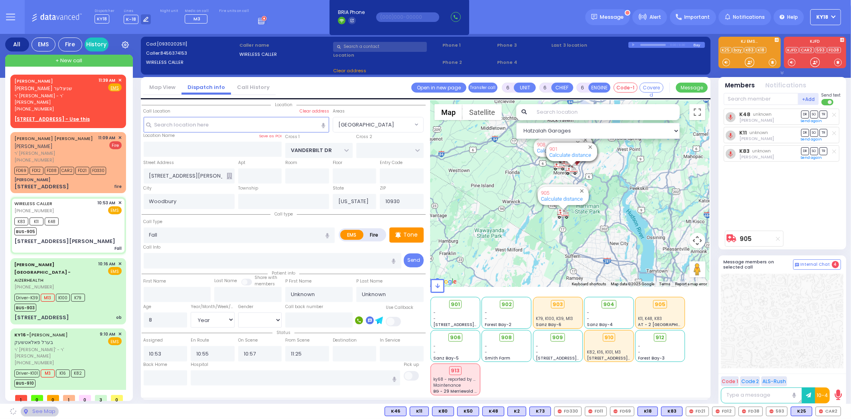
select select "[GEOGRAPHIC_DATA]"
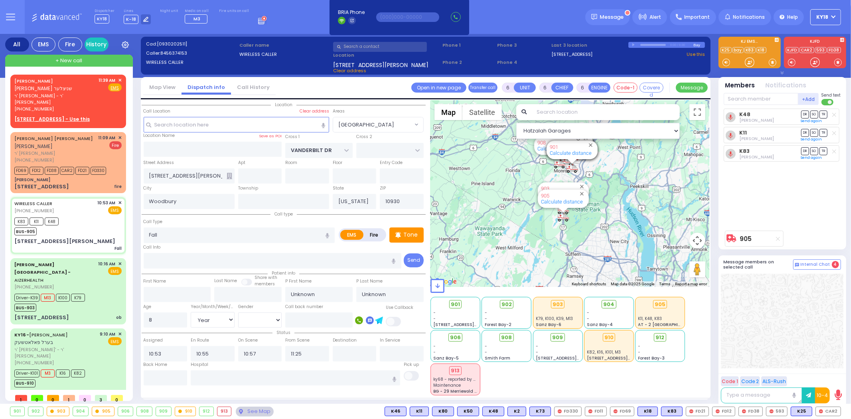
select select
radio input "true"
select select "Year"
select select "[DEMOGRAPHIC_DATA]"
select select "Hatzalah Garages"
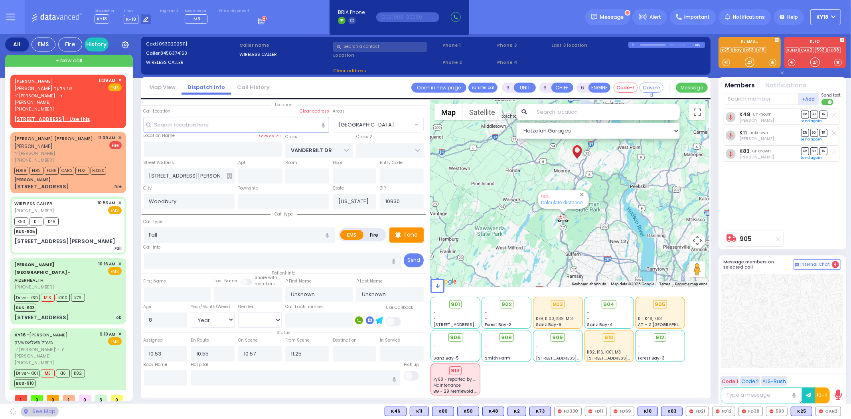
select select "[GEOGRAPHIC_DATA]"
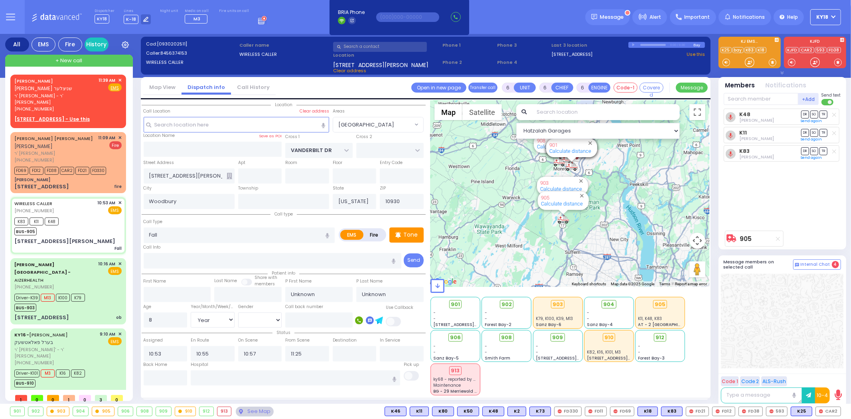
select select
radio input "true"
select select "Year"
select select "[DEMOGRAPHIC_DATA]"
select select "Hatzalah Garages"
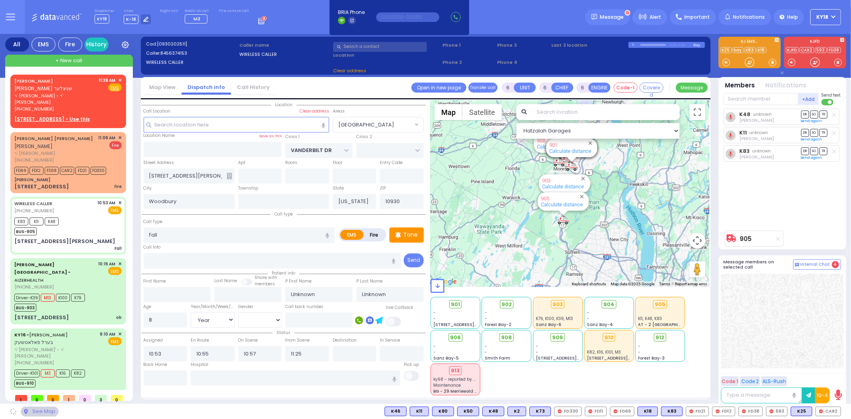
select select "[GEOGRAPHIC_DATA]"
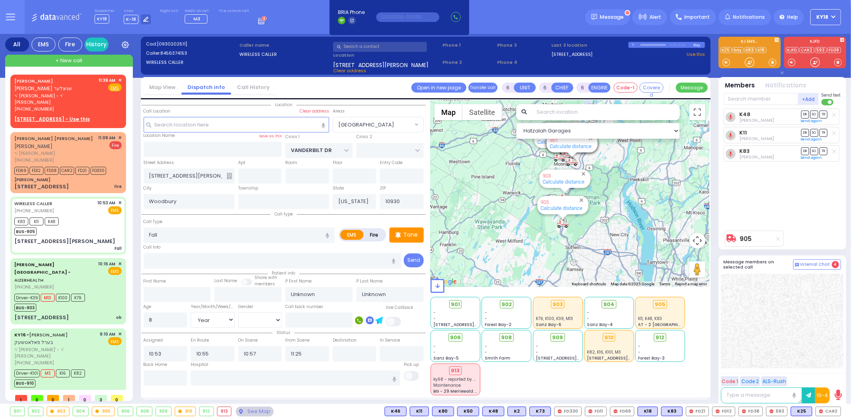
select select
radio input "true"
select select "Year"
select select "[DEMOGRAPHIC_DATA]"
select select "Hatzalah Garages"
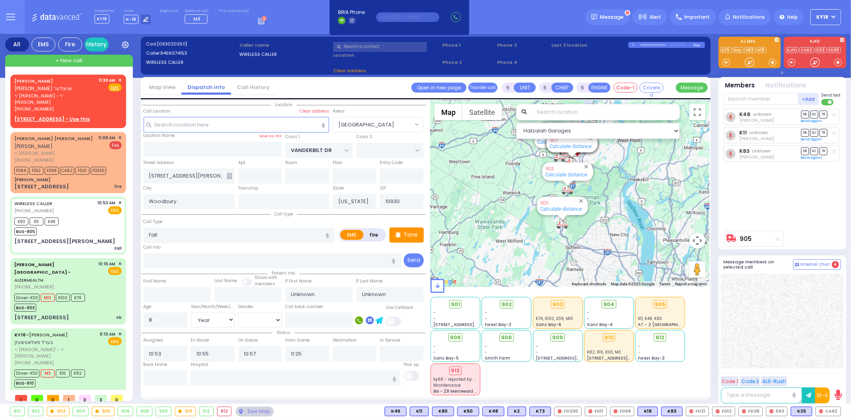
select select "[GEOGRAPHIC_DATA]"
select select
radio input "true"
type input "[PERSON_NAME]"
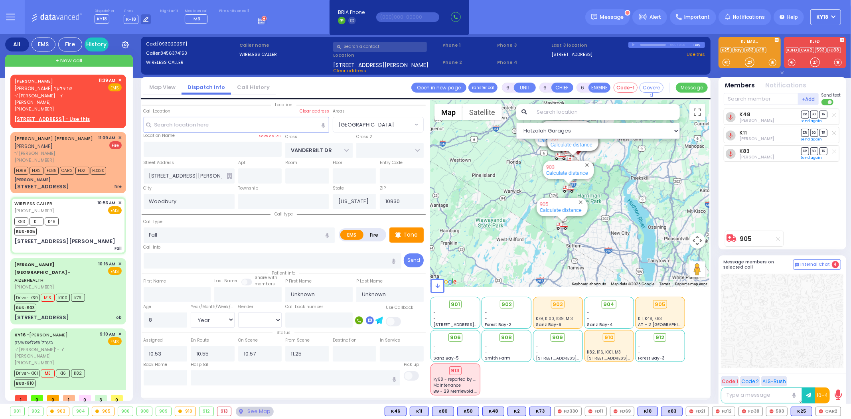
type input "2"
select select "Month"
select select "[DEMOGRAPHIC_DATA]"
select select "[GEOGRAPHIC_DATA]"
select select "Hatzalah Garages"
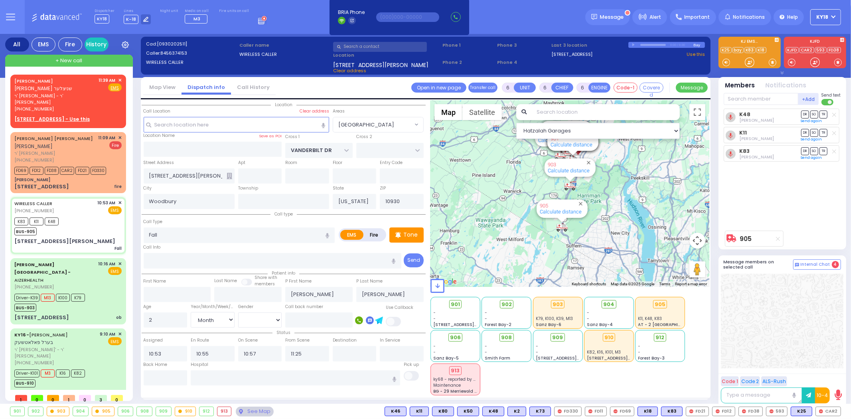
select select
radio input "true"
select select "Month"
select select "[DEMOGRAPHIC_DATA]"
select select "[GEOGRAPHIC_DATA]"
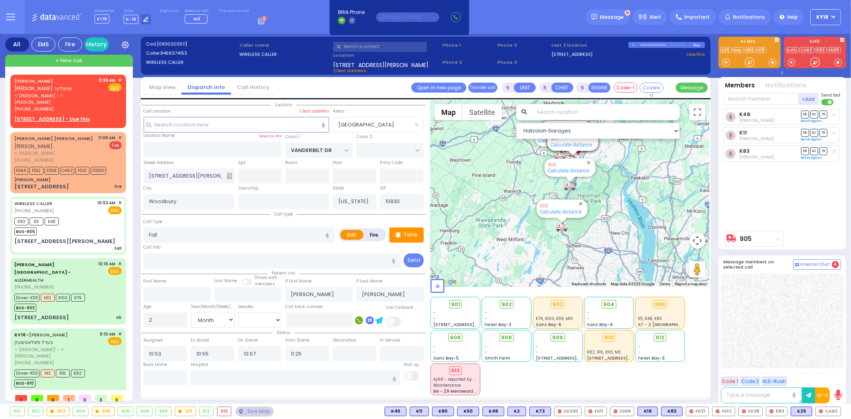
select select "Hatzalah Garages"
select select
radio input "true"
select select "Month"
select select "[DEMOGRAPHIC_DATA]"
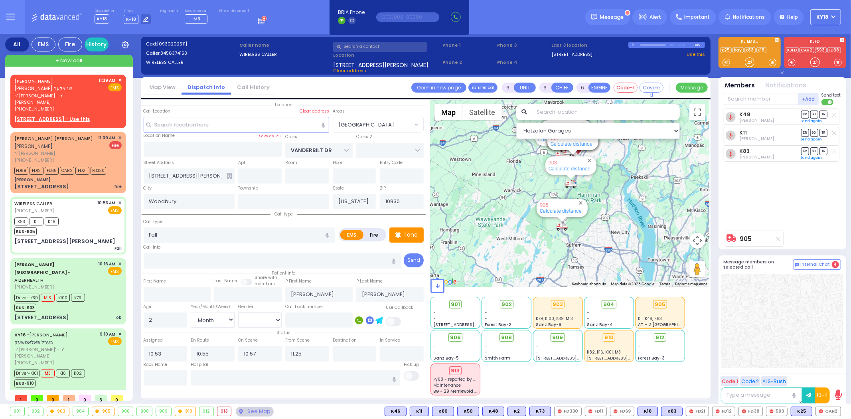
select select "[GEOGRAPHIC_DATA]"
select select "Hatzalah Garages"
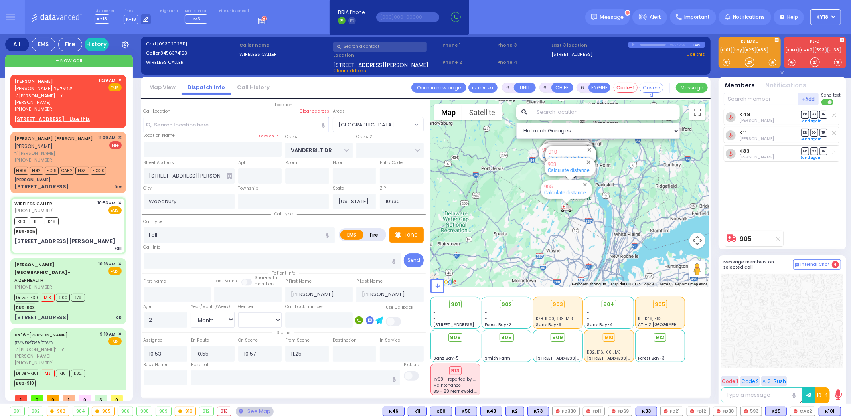
select select
radio input "true"
select select "Month"
select select "[DEMOGRAPHIC_DATA]"
select select "Hatzalah Garages"
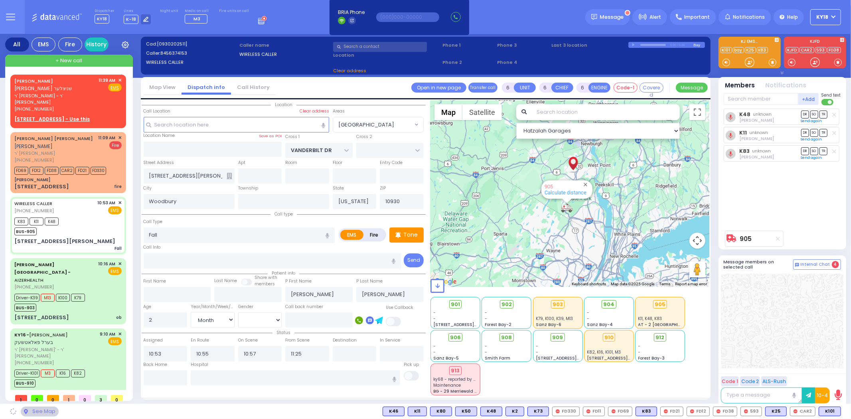
select select "[GEOGRAPHIC_DATA]"
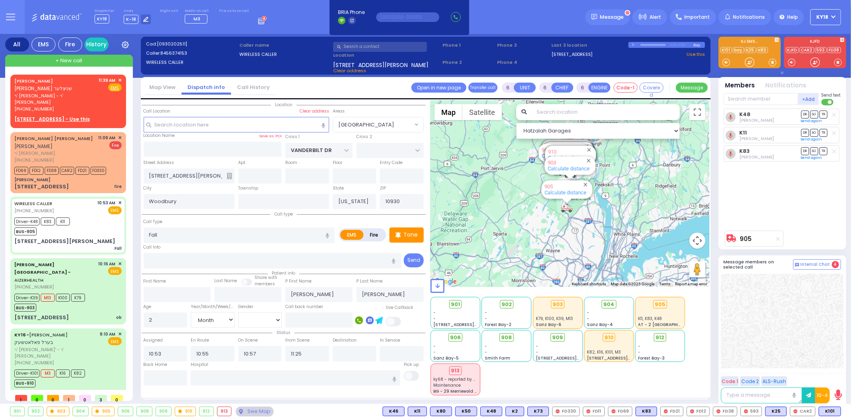
select select
radio input "true"
select select "Month"
select select "[DEMOGRAPHIC_DATA]"
select select "Hatzalah Garages"
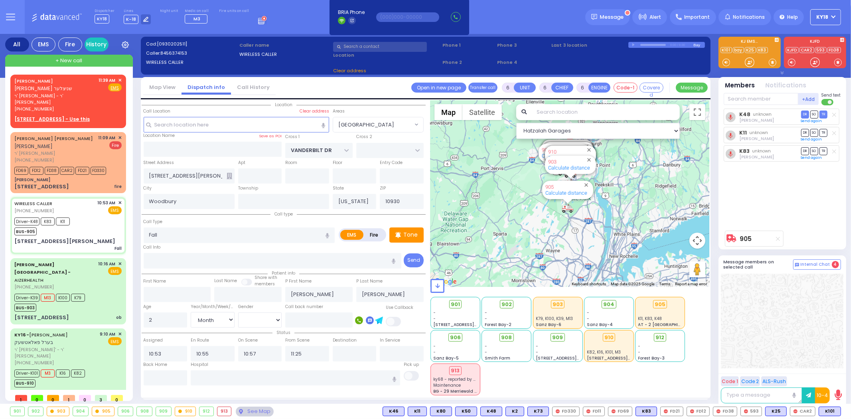
select select
radio input "true"
select select "Month"
select select "[DEMOGRAPHIC_DATA]"
select select "Hatzalah Garages"
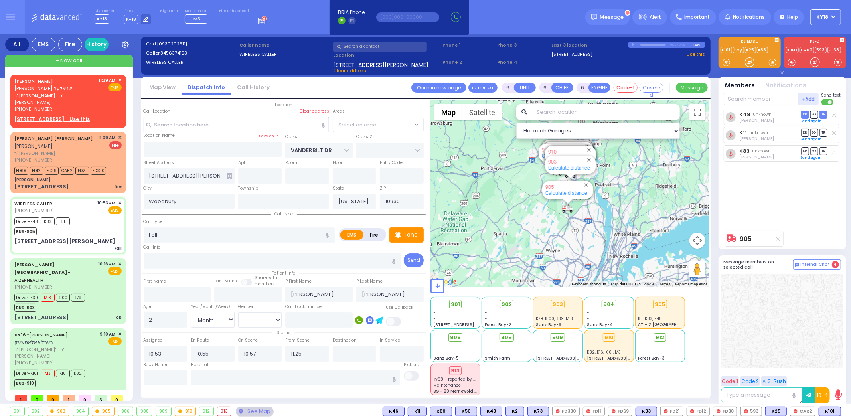
select select "[GEOGRAPHIC_DATA]"
select select
radio input "true"
select select "Month"
select select "[DEMOGRAPHIC_DATA]"
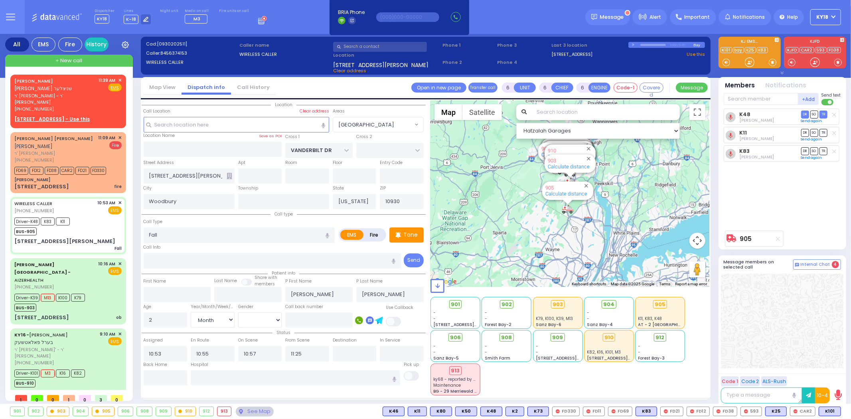
select select "Hatzalah Garages"
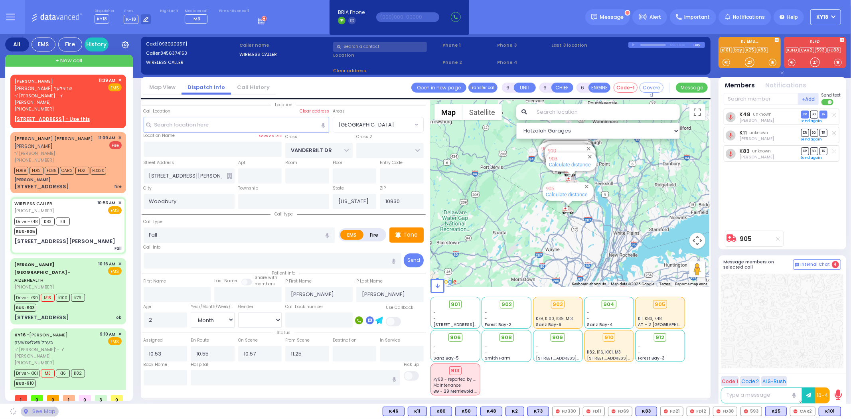
select select "[GEOGRAPHIC_DATA]"
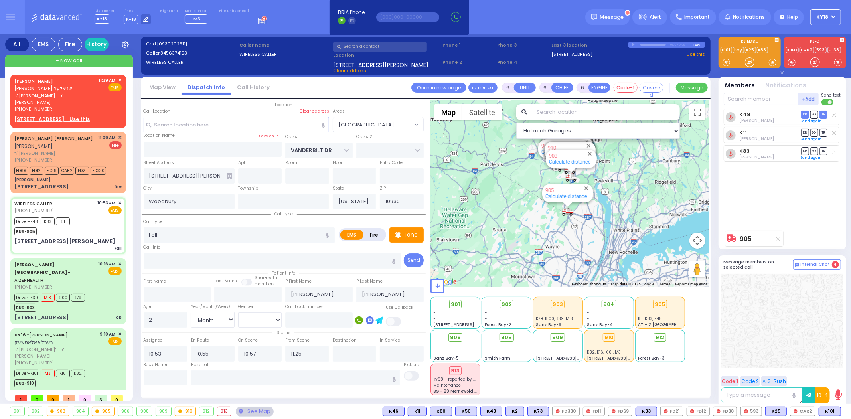
select select
radio input "true"
select select "Month"
select select "[DEMOGRAPHIC_DATA]"
select select "Hatzalah Garages"
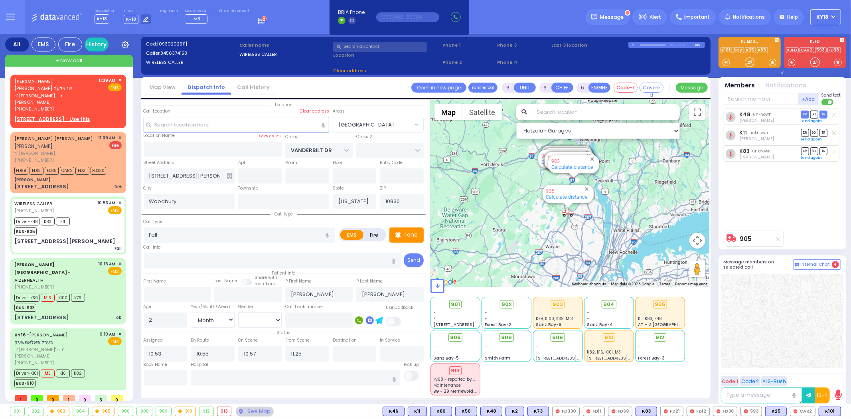
select select "[GEOGRAPHIC_DATA]"
select select
radio input "true"
select select "Month"
select select "[DEMOGRAPHIC_DATA]"
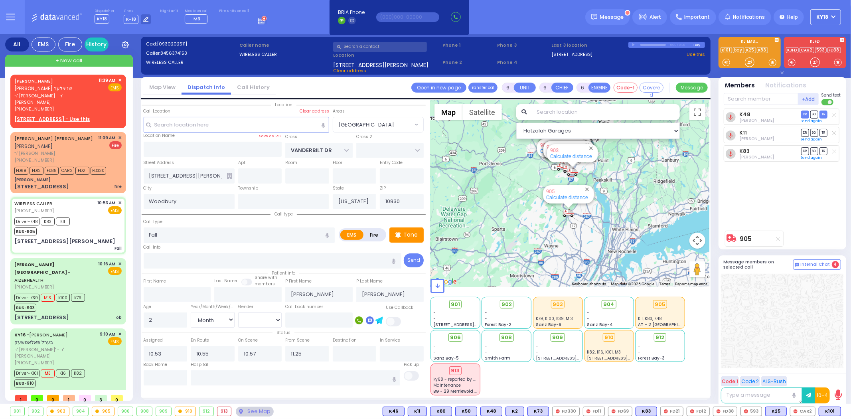
select select "Hatzalah Garages"
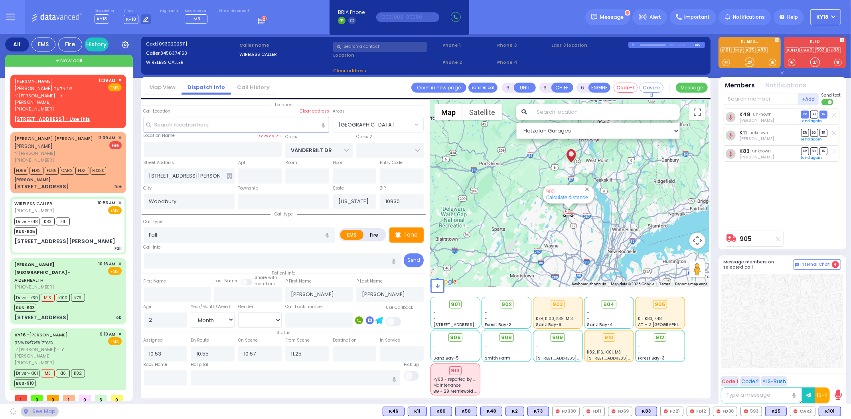
select select "[GEOGRAPHIC_DATA]"
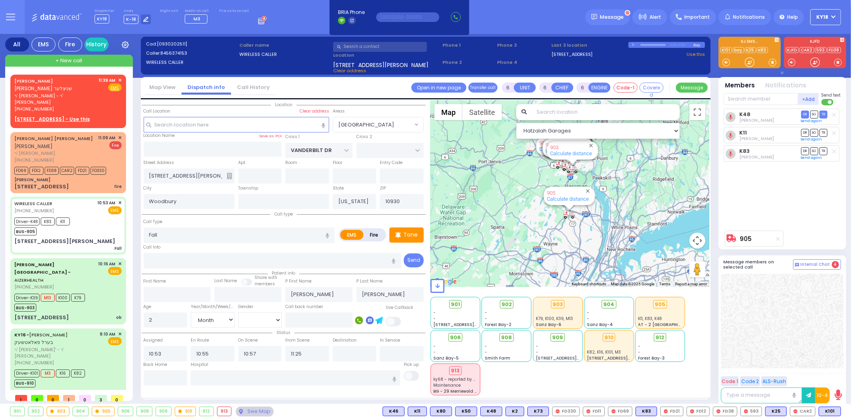
select select
radio input "true"
select select "Month"
select select "[DEMOGRAPHIC_DATA]"
select select "Hatzalah Garages"
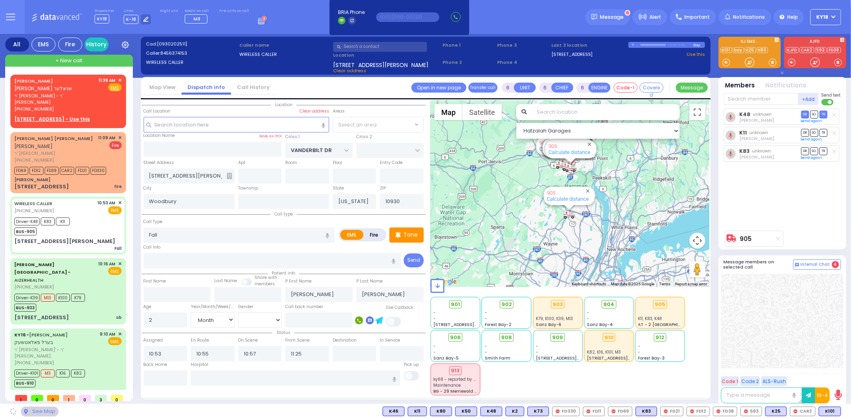
select select "[GEOGRAPHIC_DATA]"
select select
radio input "true"
select select "Month"
select select "[DEMOGRAPHIC_DATA]"
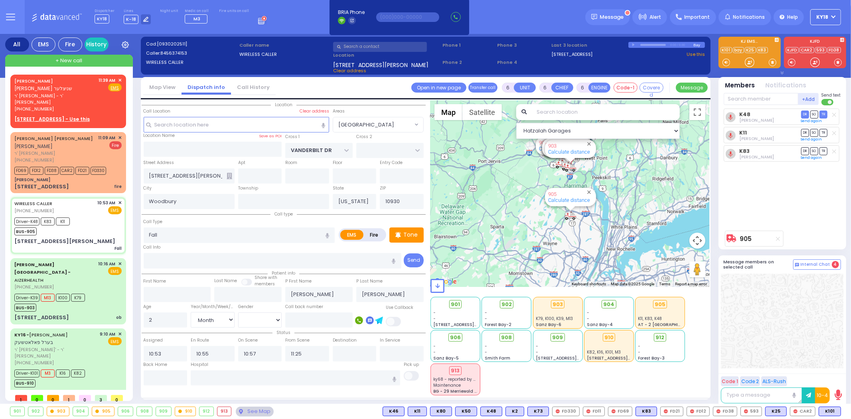
select select "Hatzalah Garages"
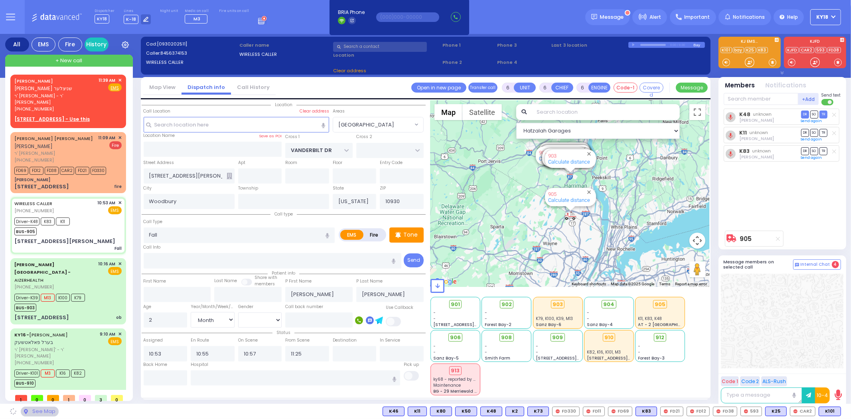
select select "[GEOGRAPHIC_DATA]"
